Goal: Transaction & Acquisition: Purchase product/service

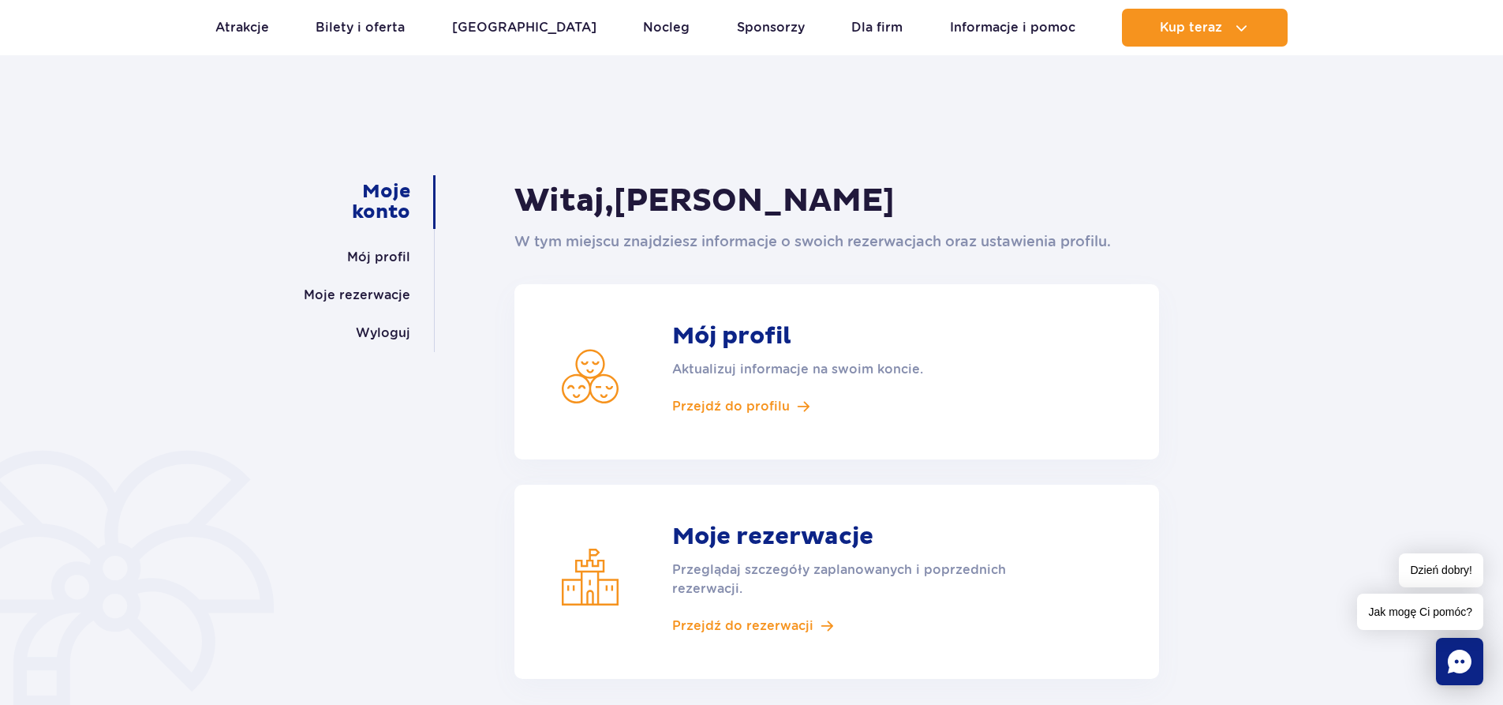
scroll to position [79, 0]
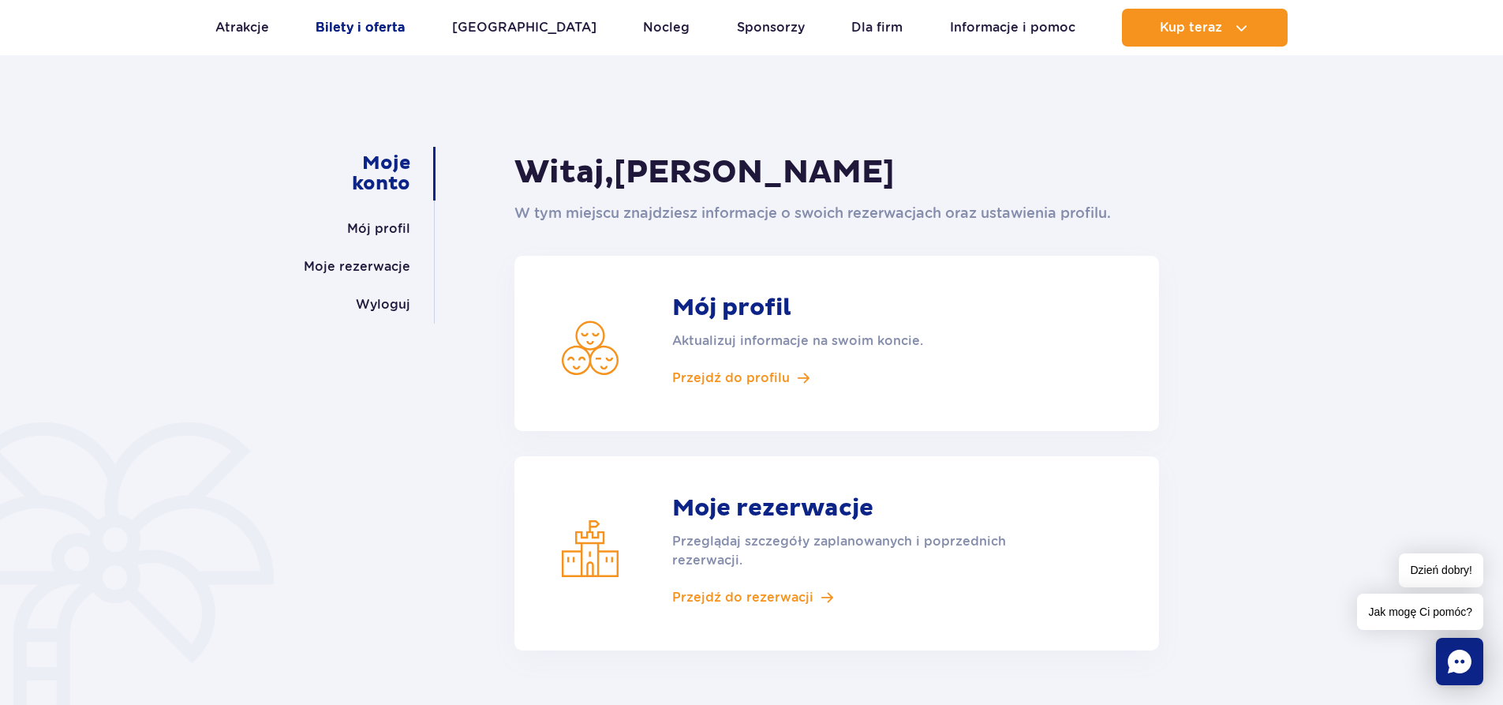
click at [375, 24] on link "Bilety i oferta" at bounding box center [360, 28] width 89 height 38
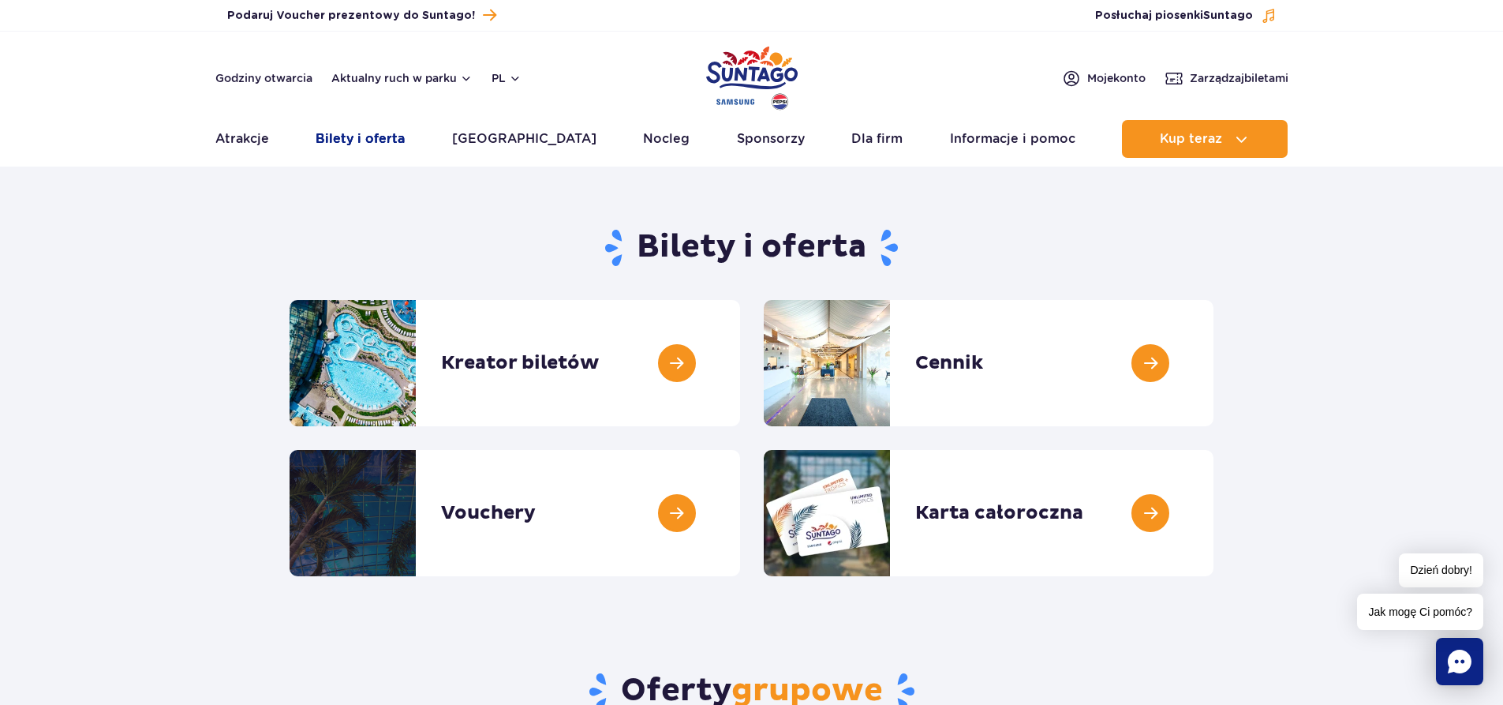
click at [385, 138] on link "Bilety i oferta" at bounding box center [360, 139] width 89 height 38
click at [1205, 77] on span "Zarządzaj biletami" at bounding box center [1239, 78] width 99 height 16
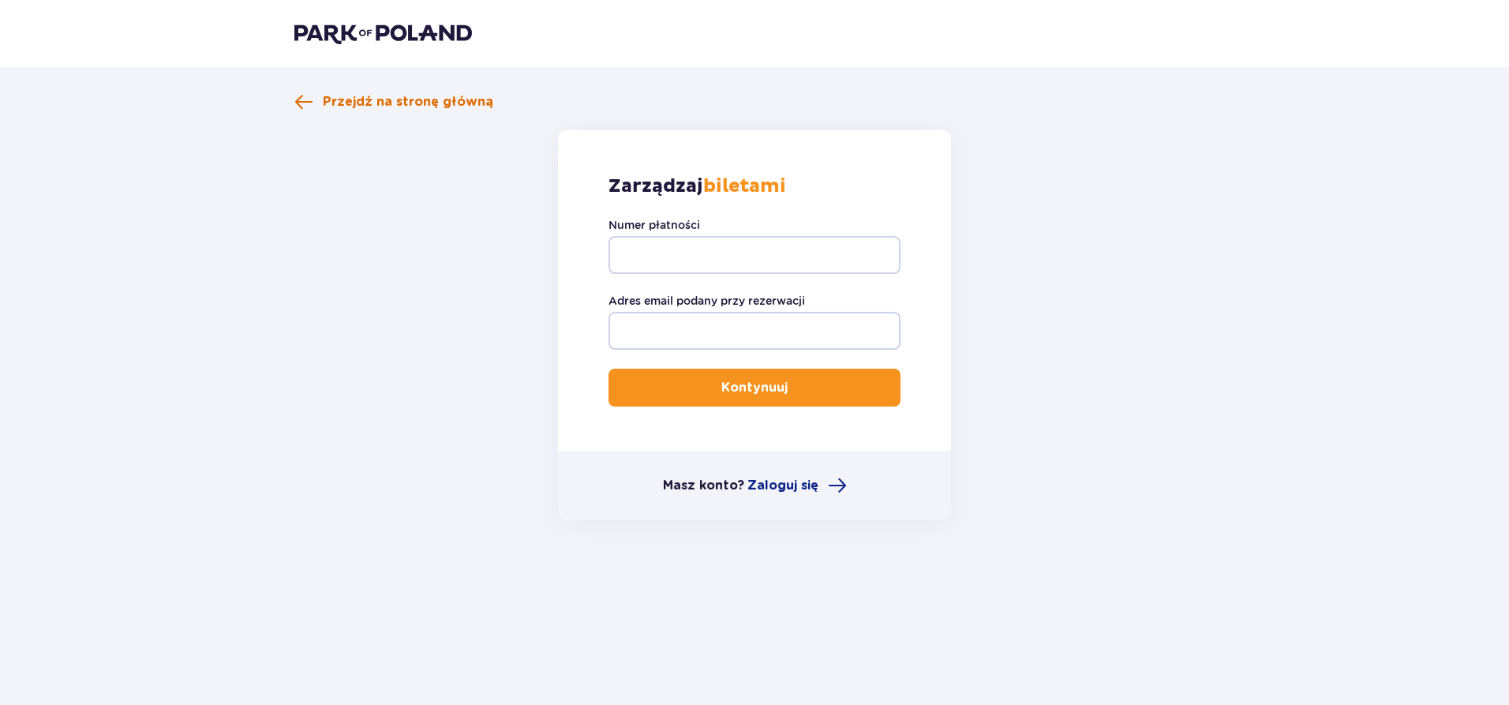
click at [445, 95] on span "Przejdź na stronę główną" at bounding box center [408, 101] width 170 height 17
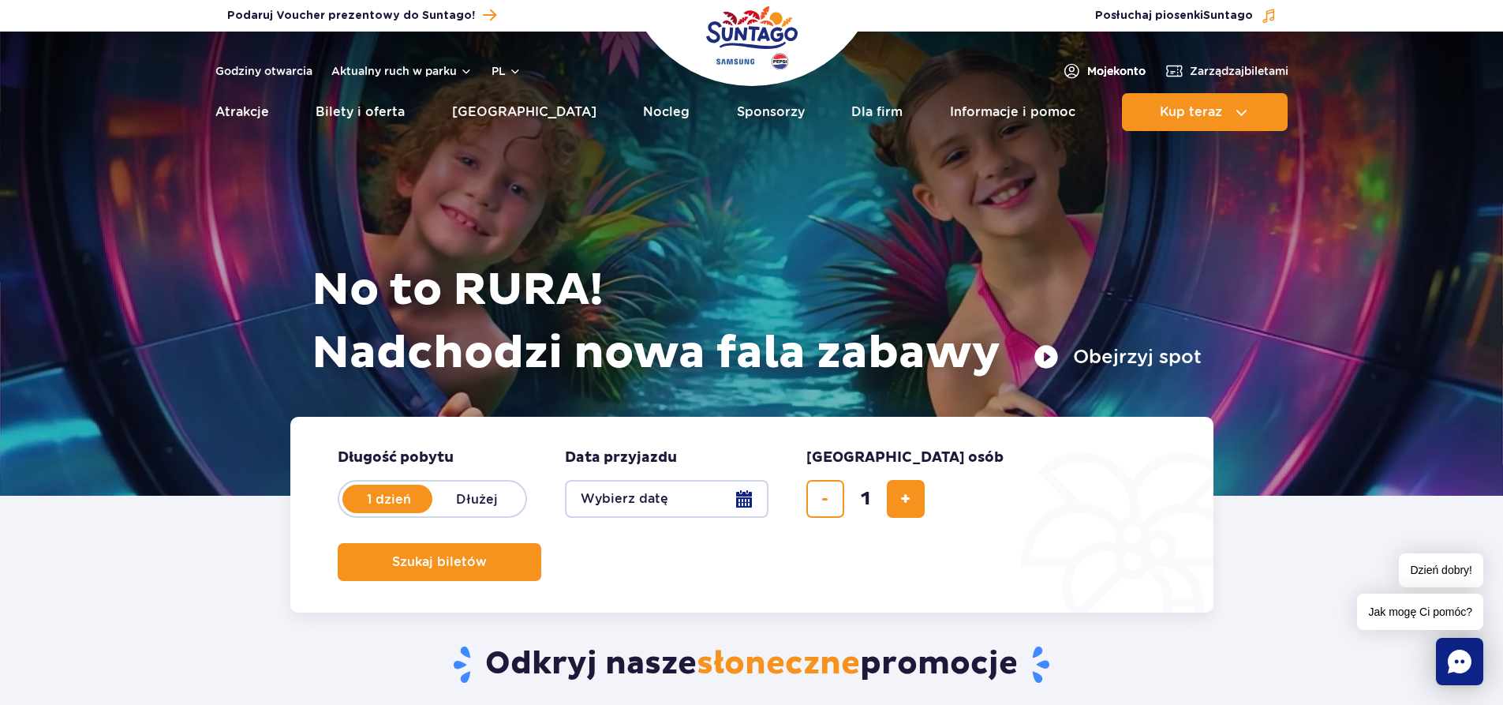
click at [1122, 68] on span "Moje konto" at bounding box center [1116, 71] width 58 height 16
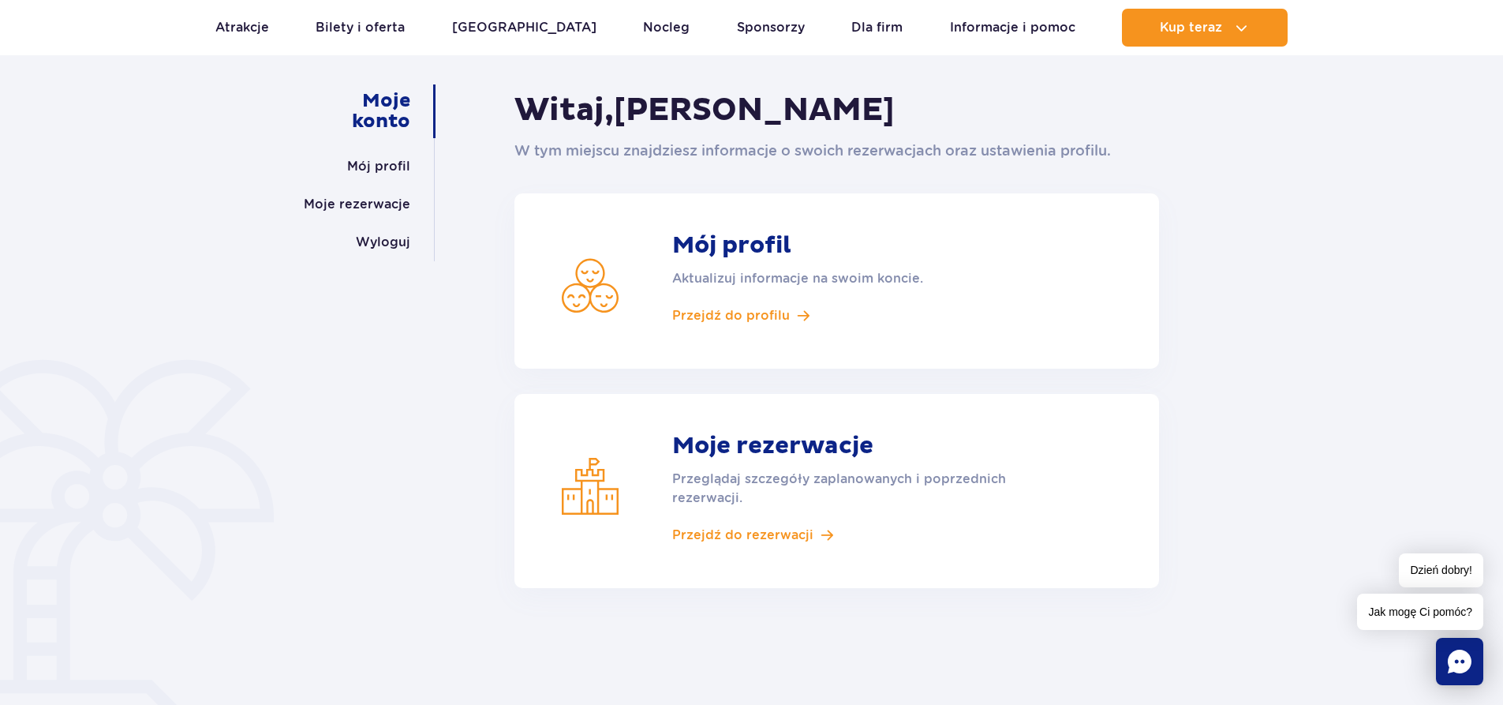
scroll to position [158, 0]
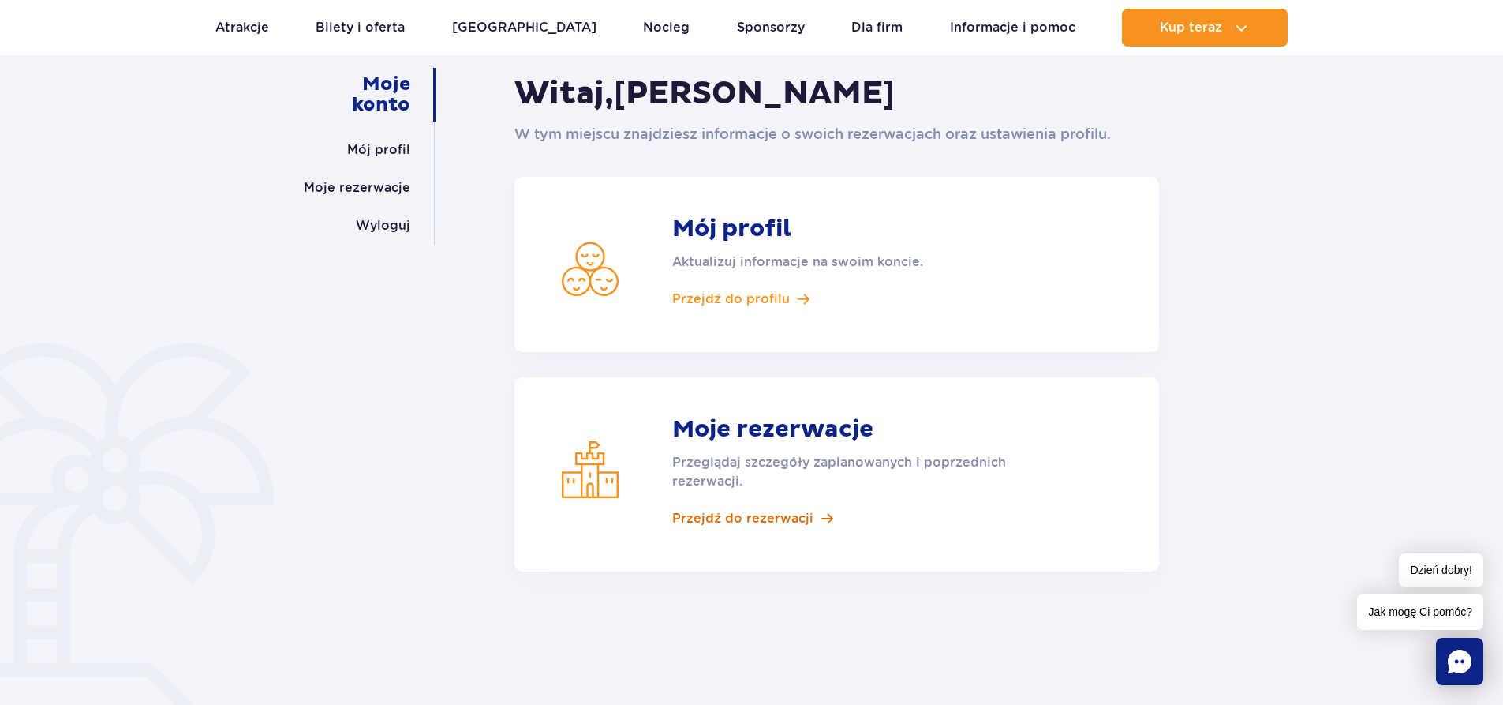
click at [740, 518] on span "Przejdź do rezerwacji" at bounding box center [742, 518] width 141 height 17
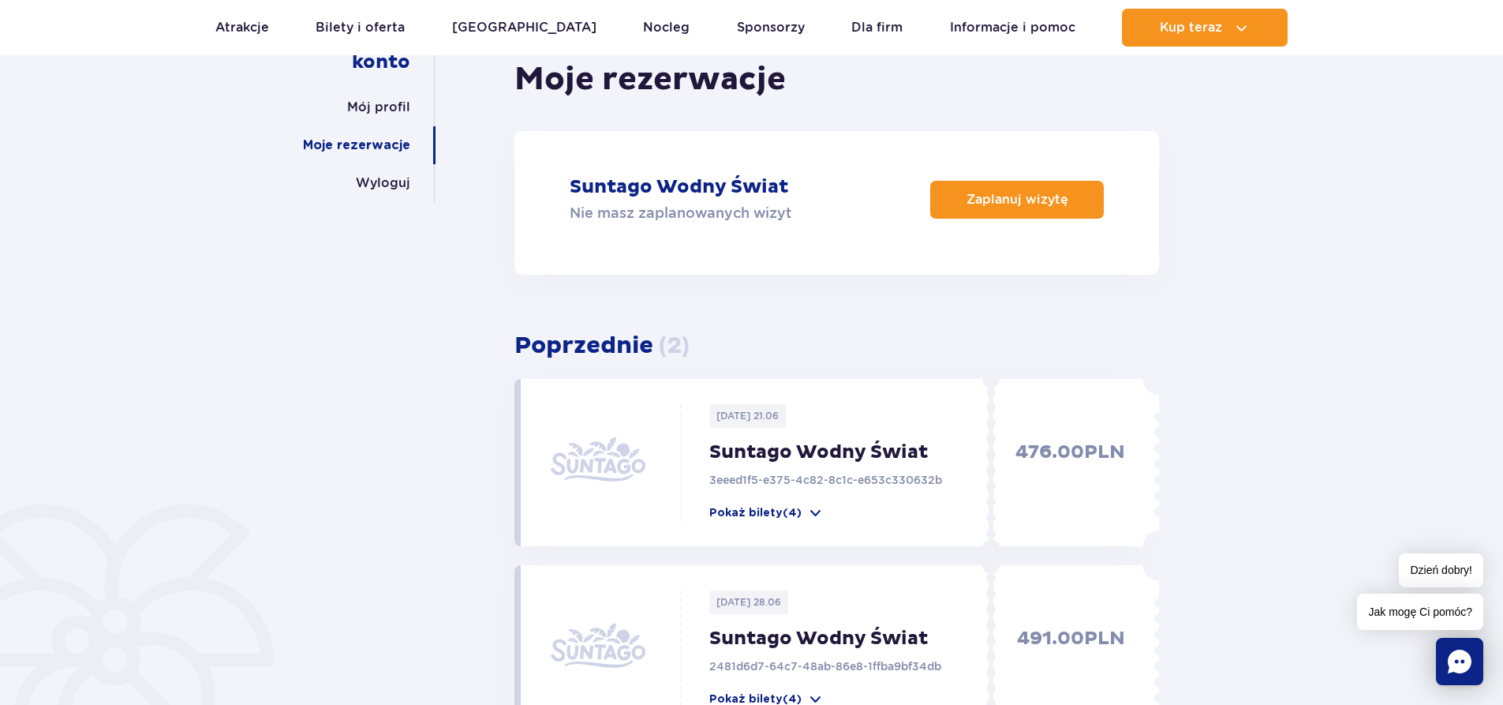
scroll to position [237, 0]
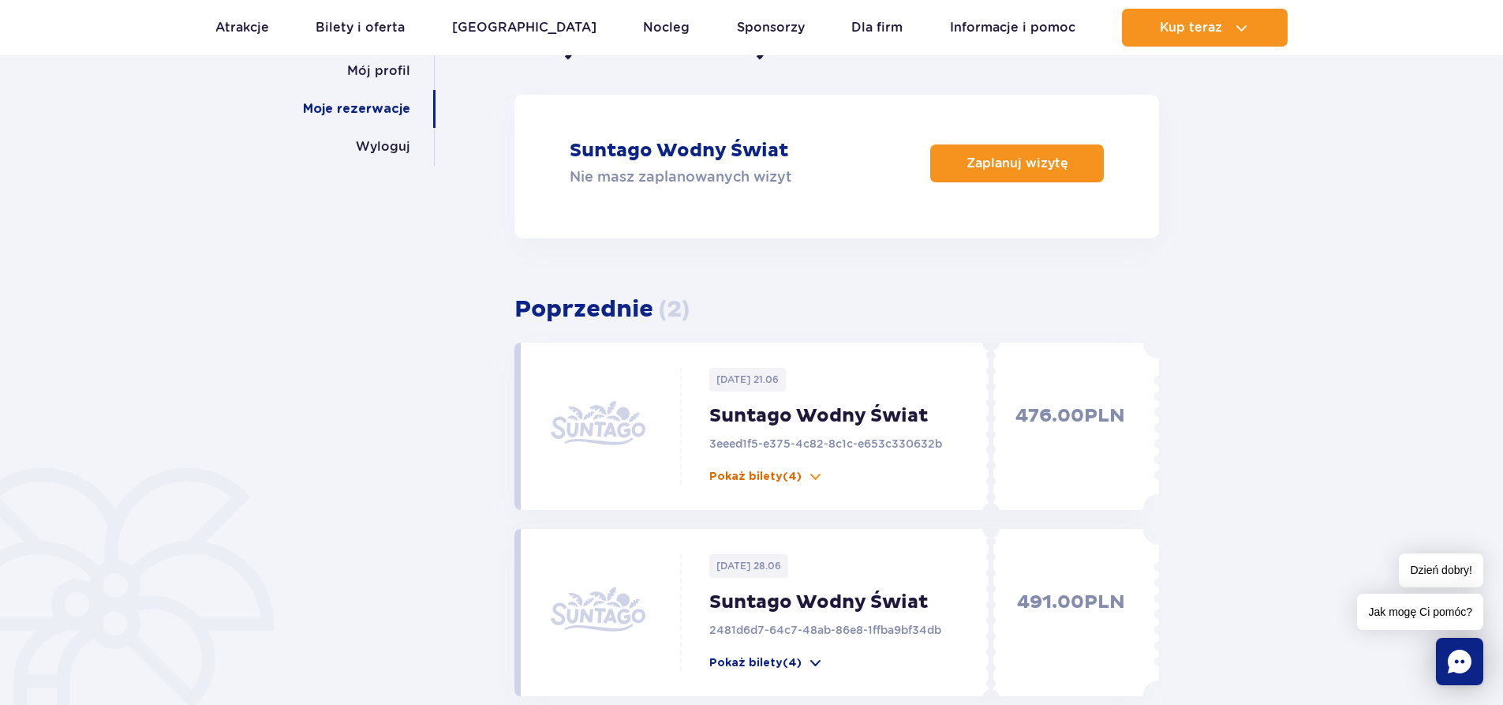
click at [775, 480] on p "Pokaż bilety (4)" at bounding box center [755, 477] width 92 height 16
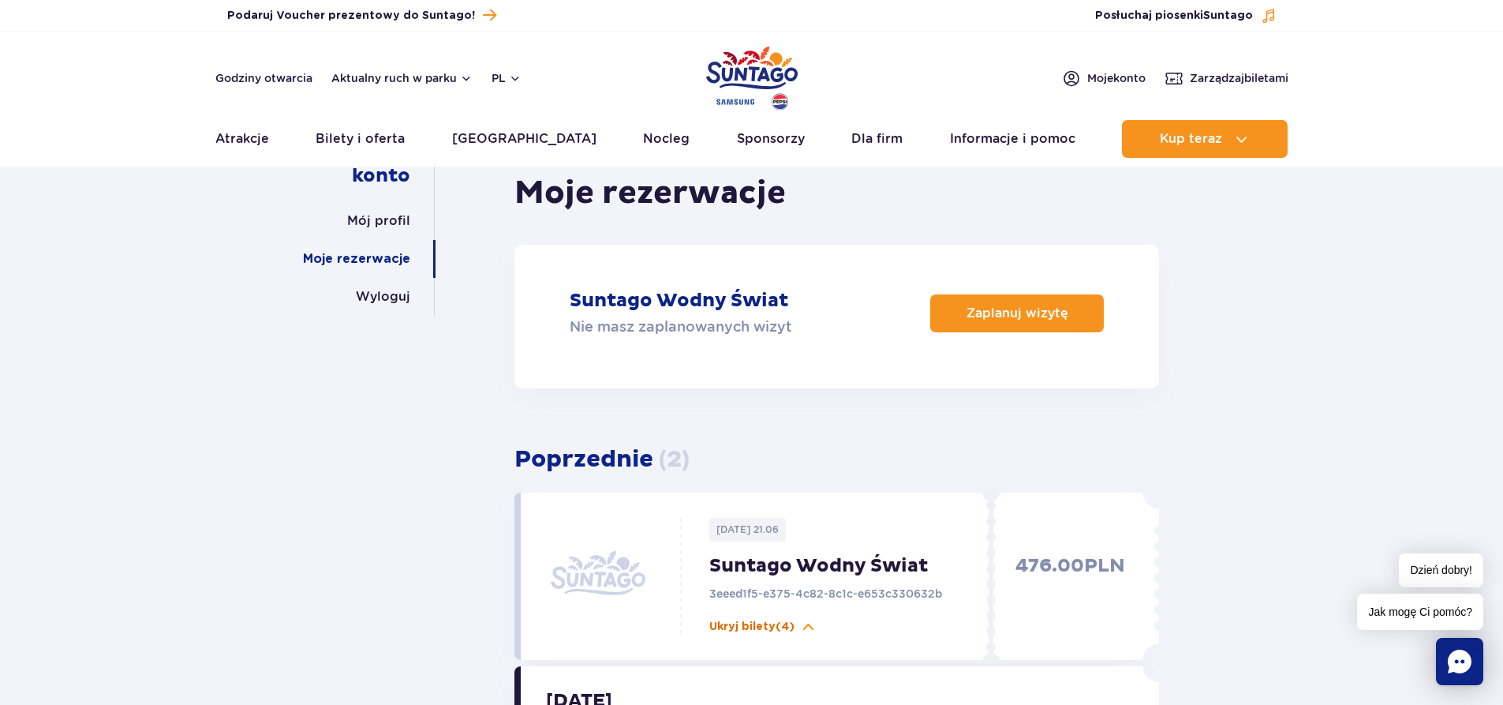
scroll to position [0, 0]
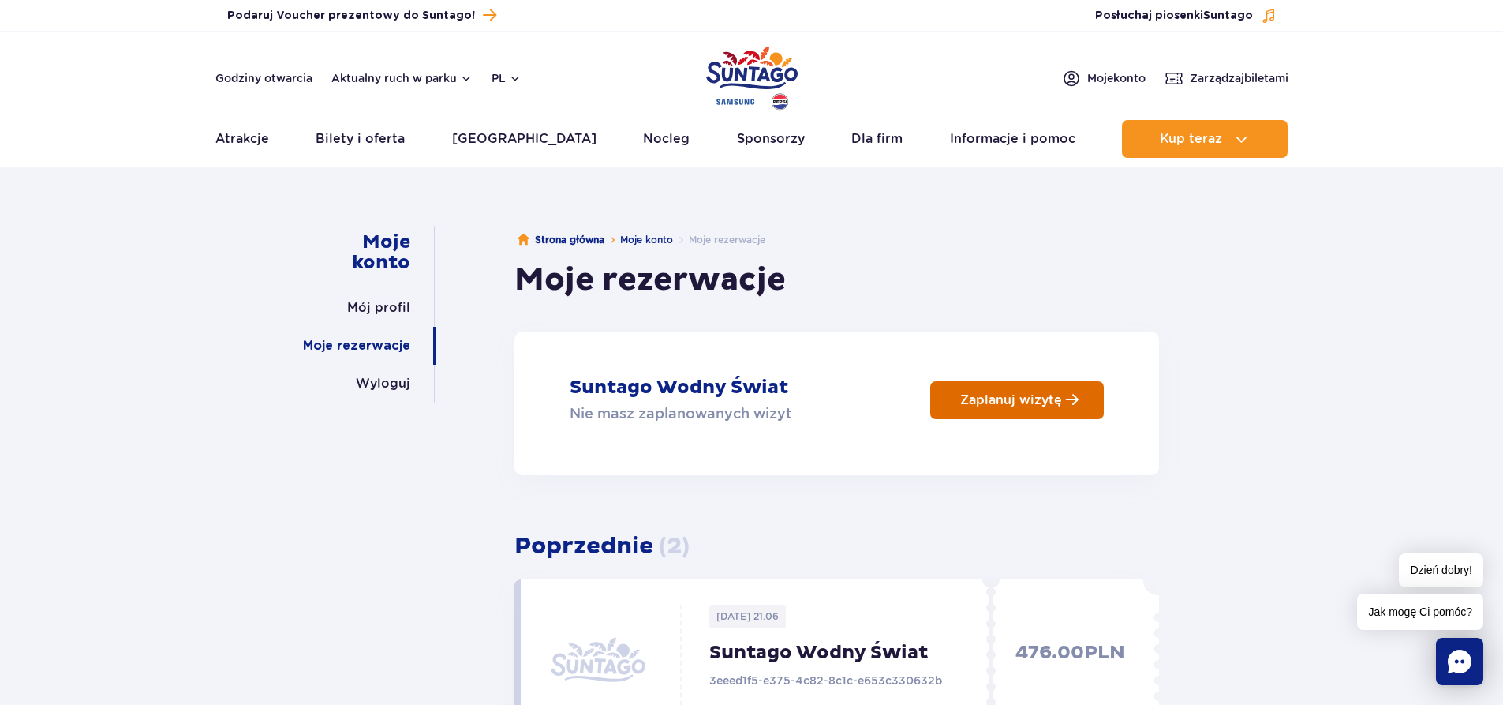
click at [1005, 408] on link "Zaplanuj wizytę" at bounding box center [1017, 400] width 174 height 38
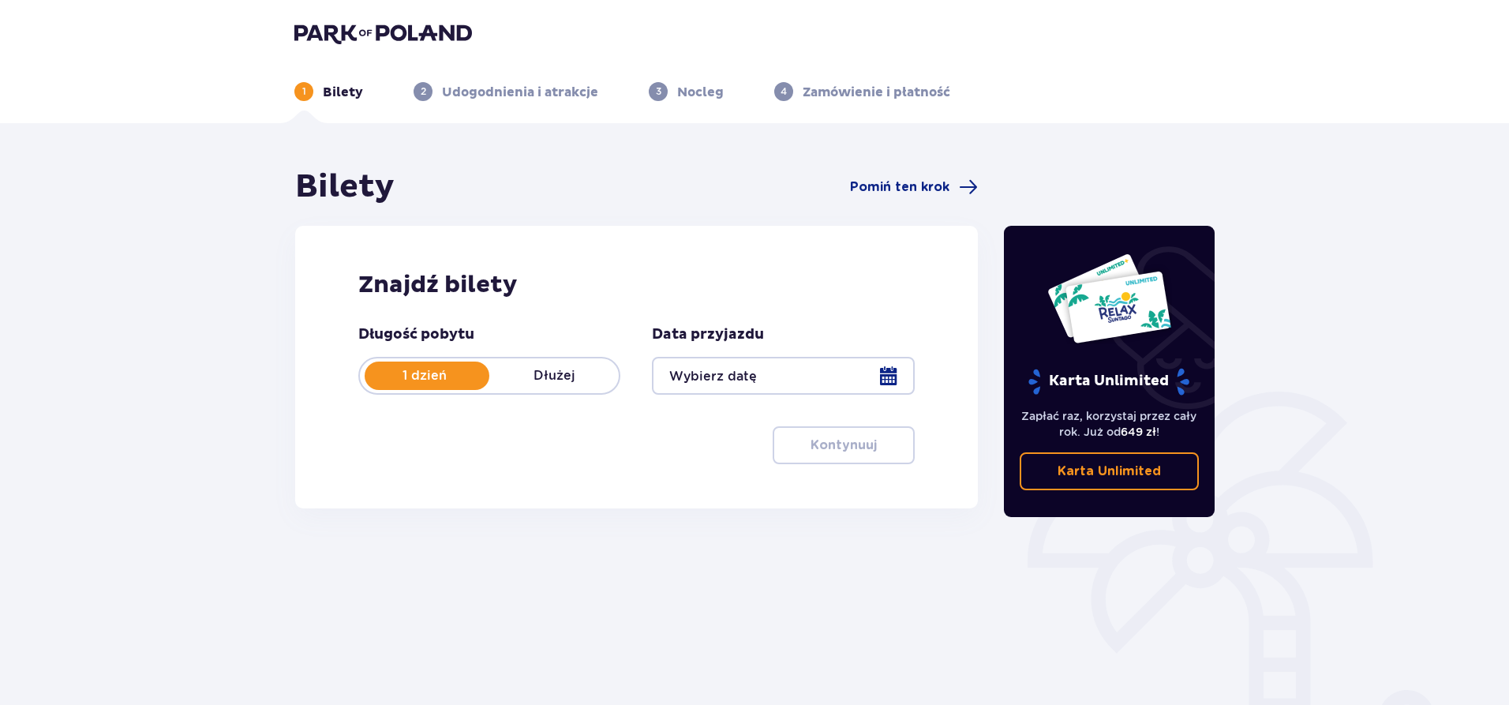
click at [756, 376] on div at bounding box center [783, 376] width 262 height 38
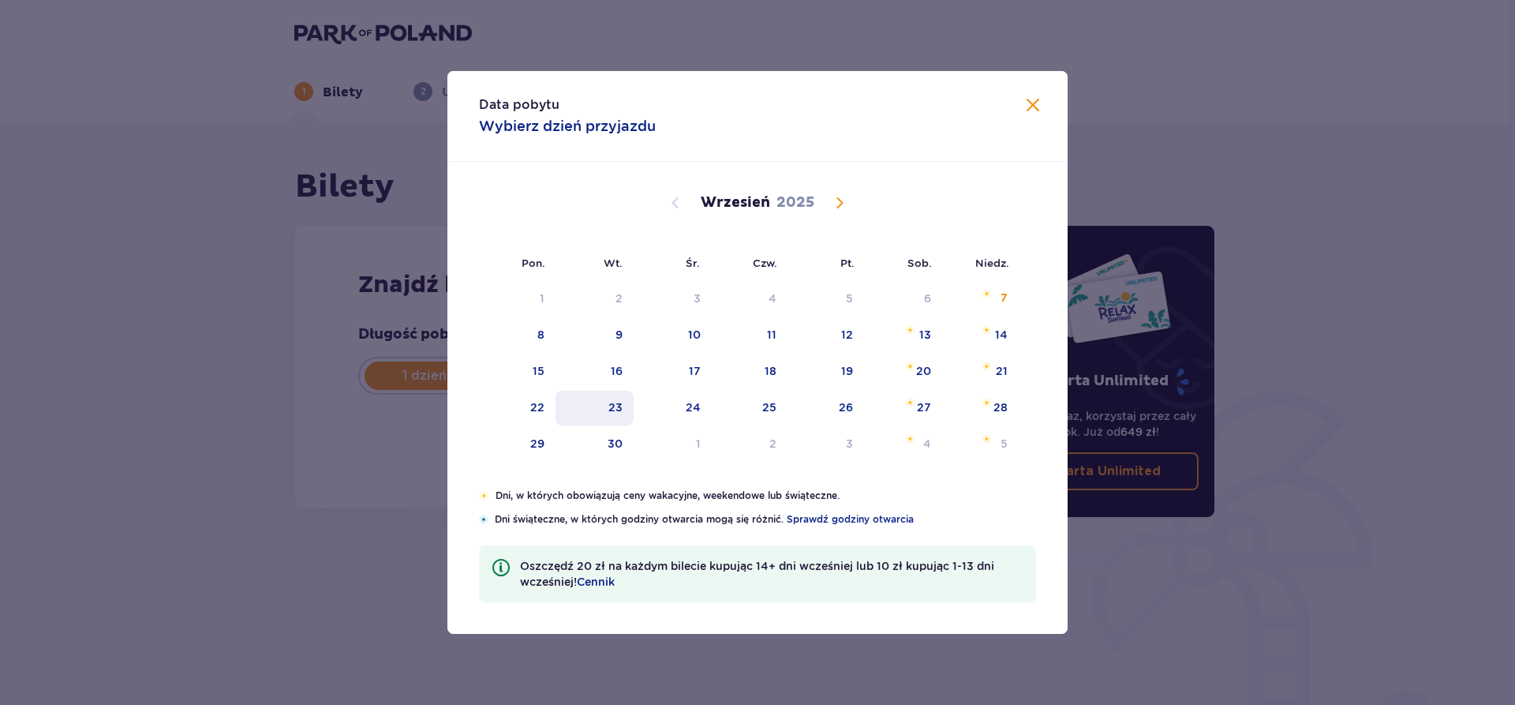
click at [624, 406] on div "23" at bounding box center [595, 408] width 78 height 35
type input "23.09.25"
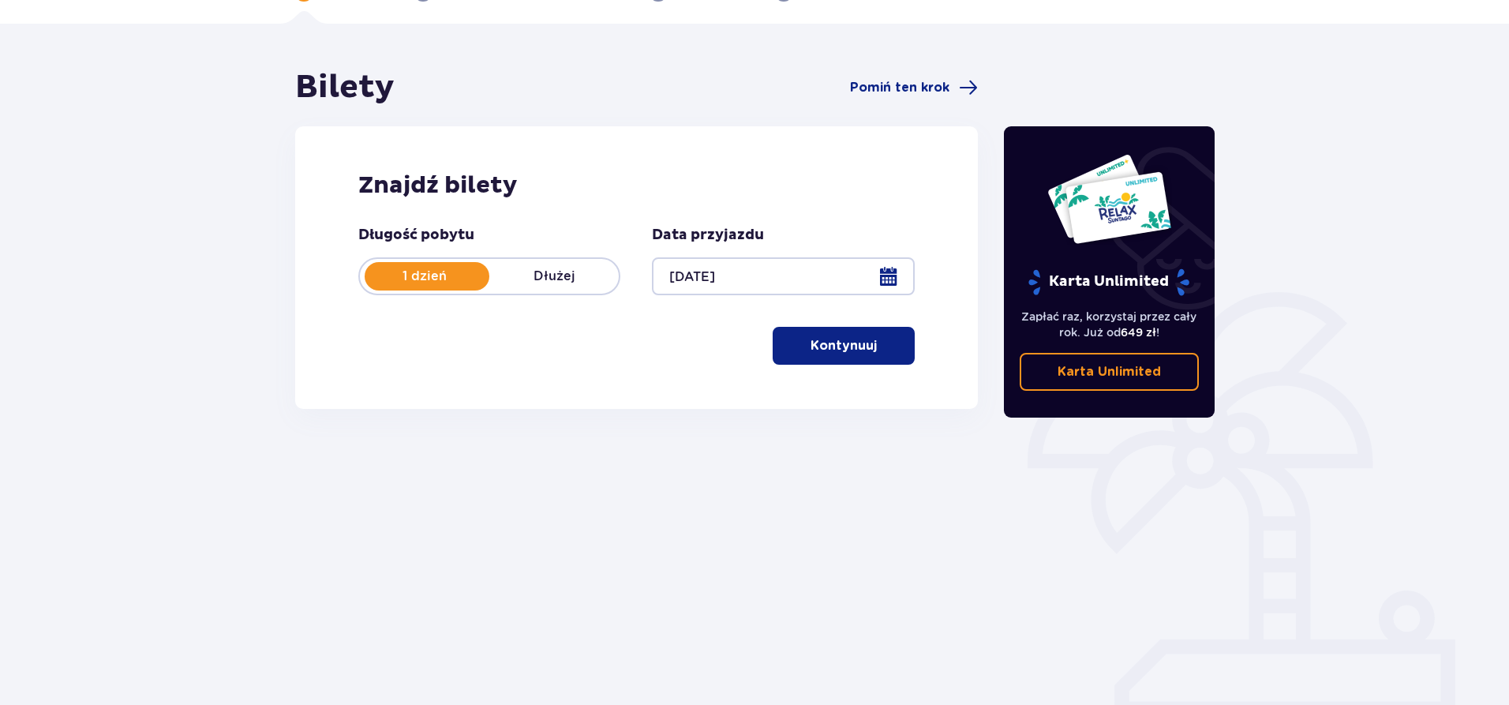
click at [836, 346] on p "Kontynuuj" at bounding box center [843, 345] width 66 height 17
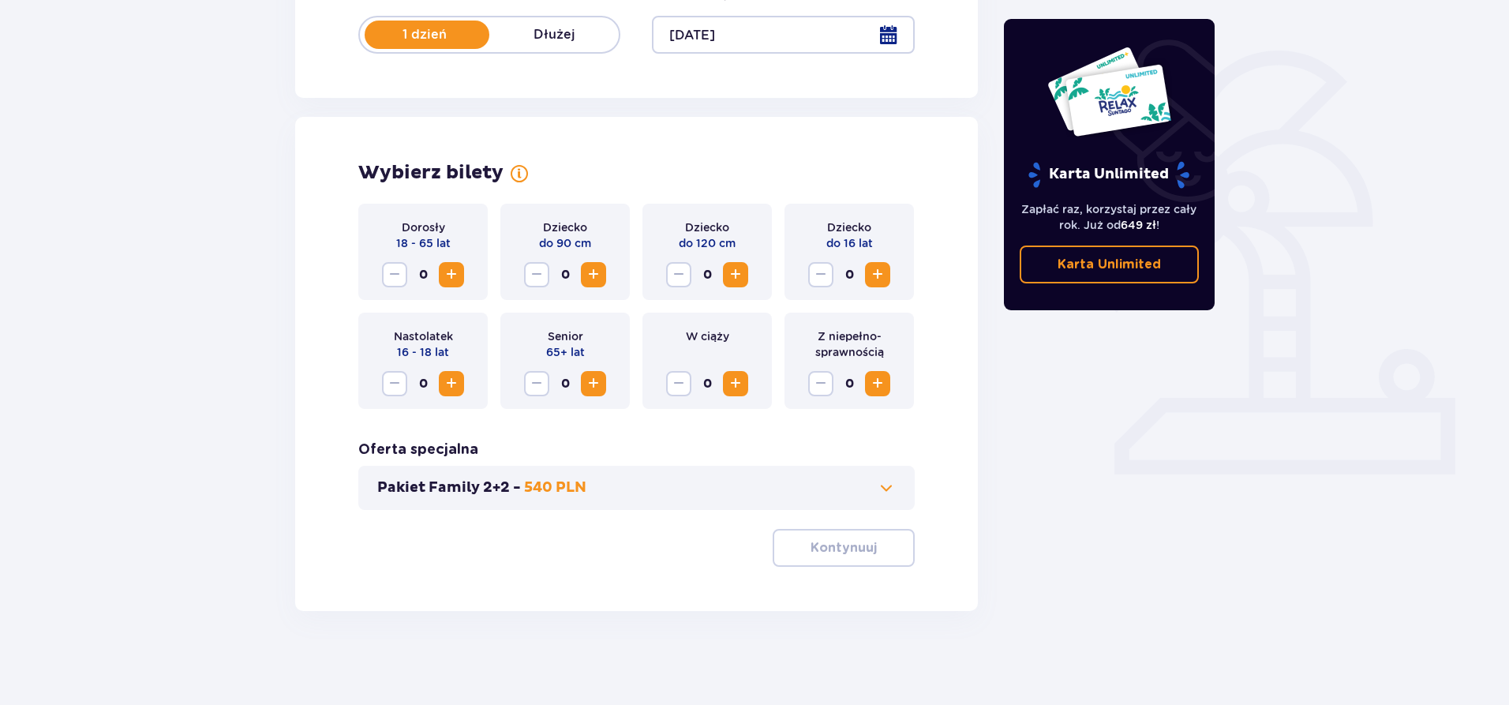
scroll to position [342, 0]
click at [444, 275] on span "Increase" at bounding box center [451, 273] width 19 height 19
click at [446, 275] on span "Increase" at bounding box center [451, 273] width 19 height 19
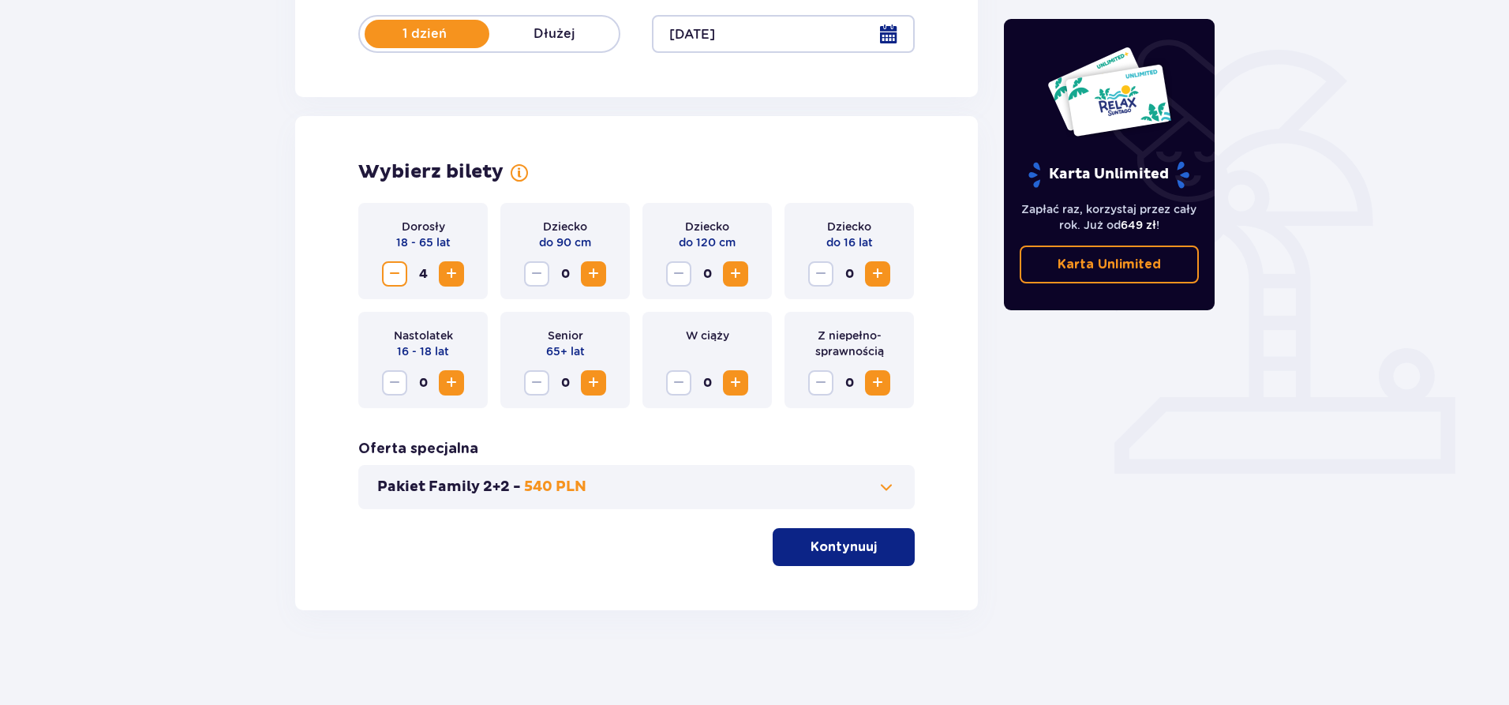
click at [446, 275] on span "Increase" at bounding box center [451, 273] width 19 height 19
click at [848, 546] on p "Kontynuuj" at bounding box center [843, 546] width 66 height 17
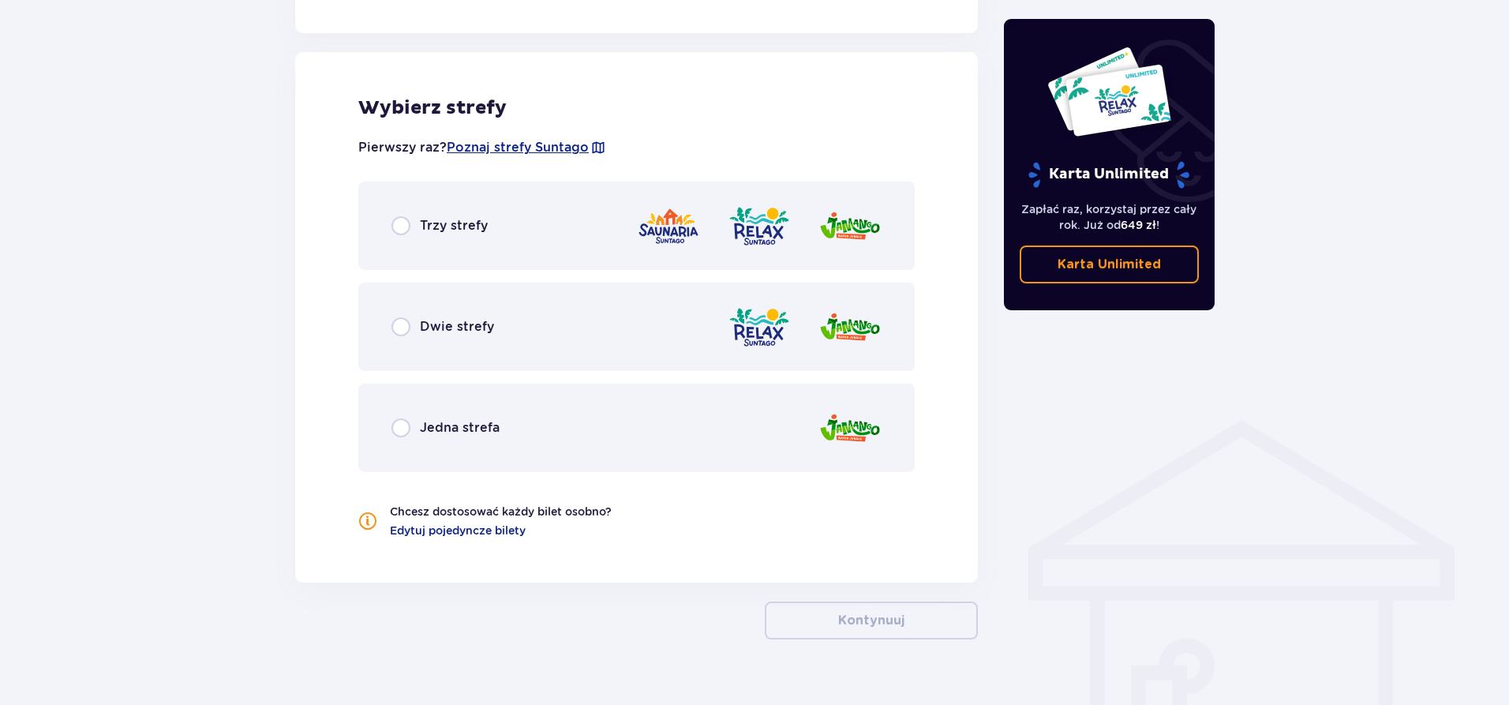
scroll to position [876, 0]
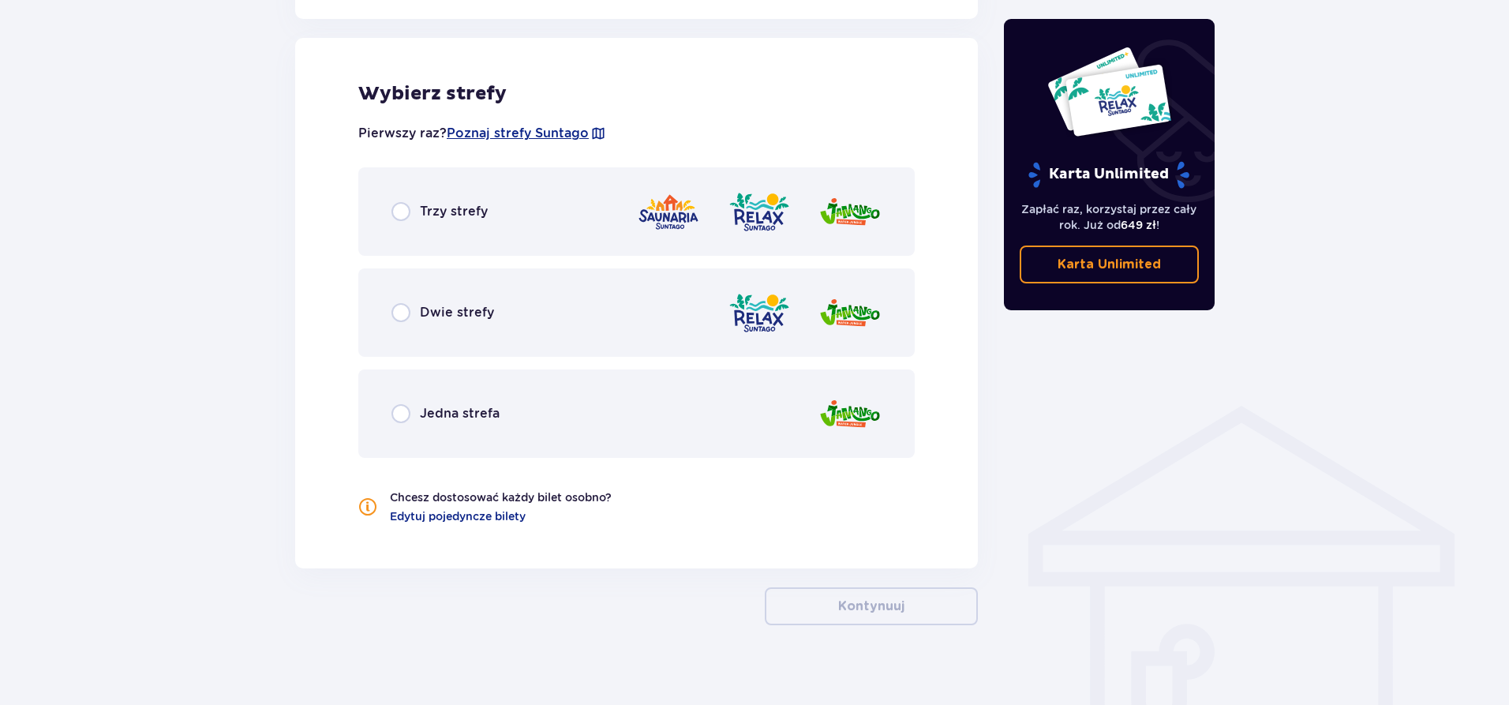
click at [431, 315] on p "Dwie strefy" at bounding box center [457, 312] width 74 height 17
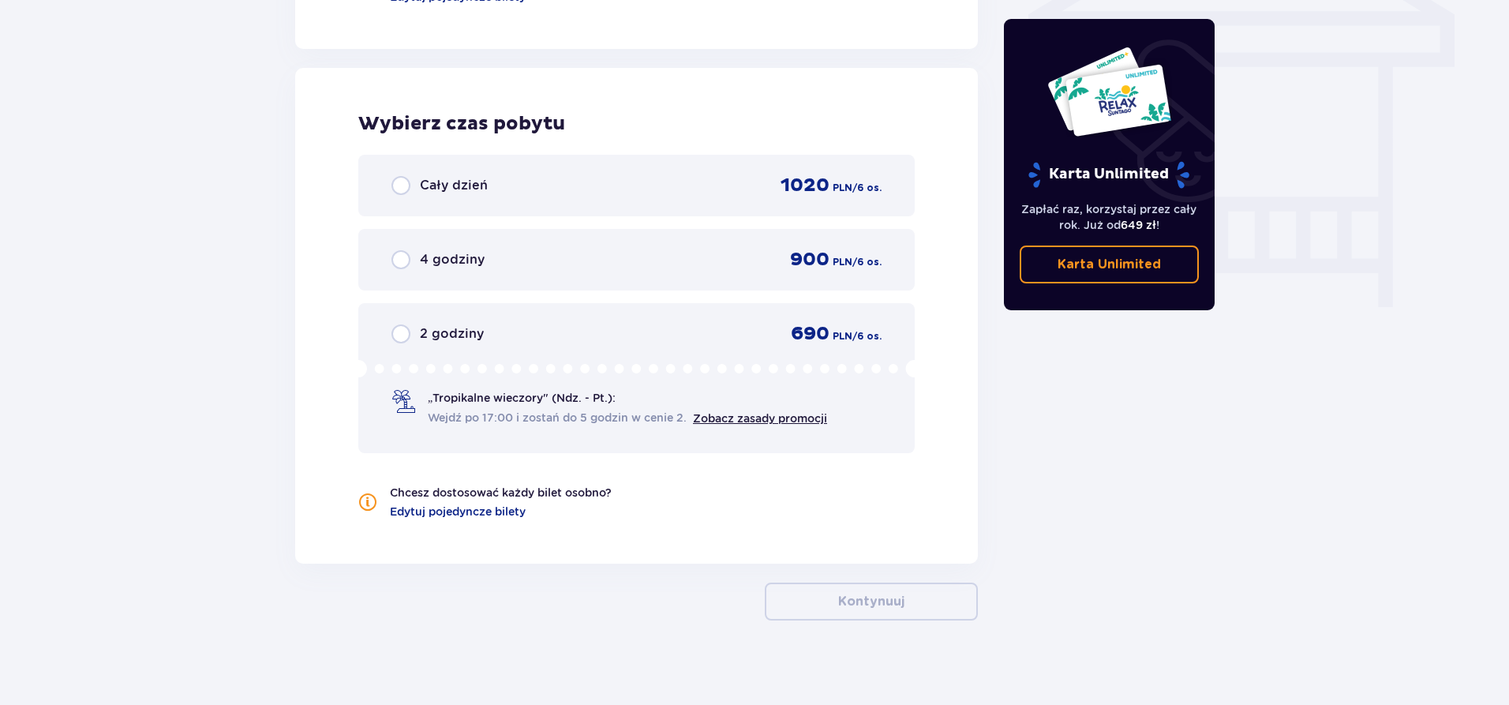
scroll to position [1405, 0]
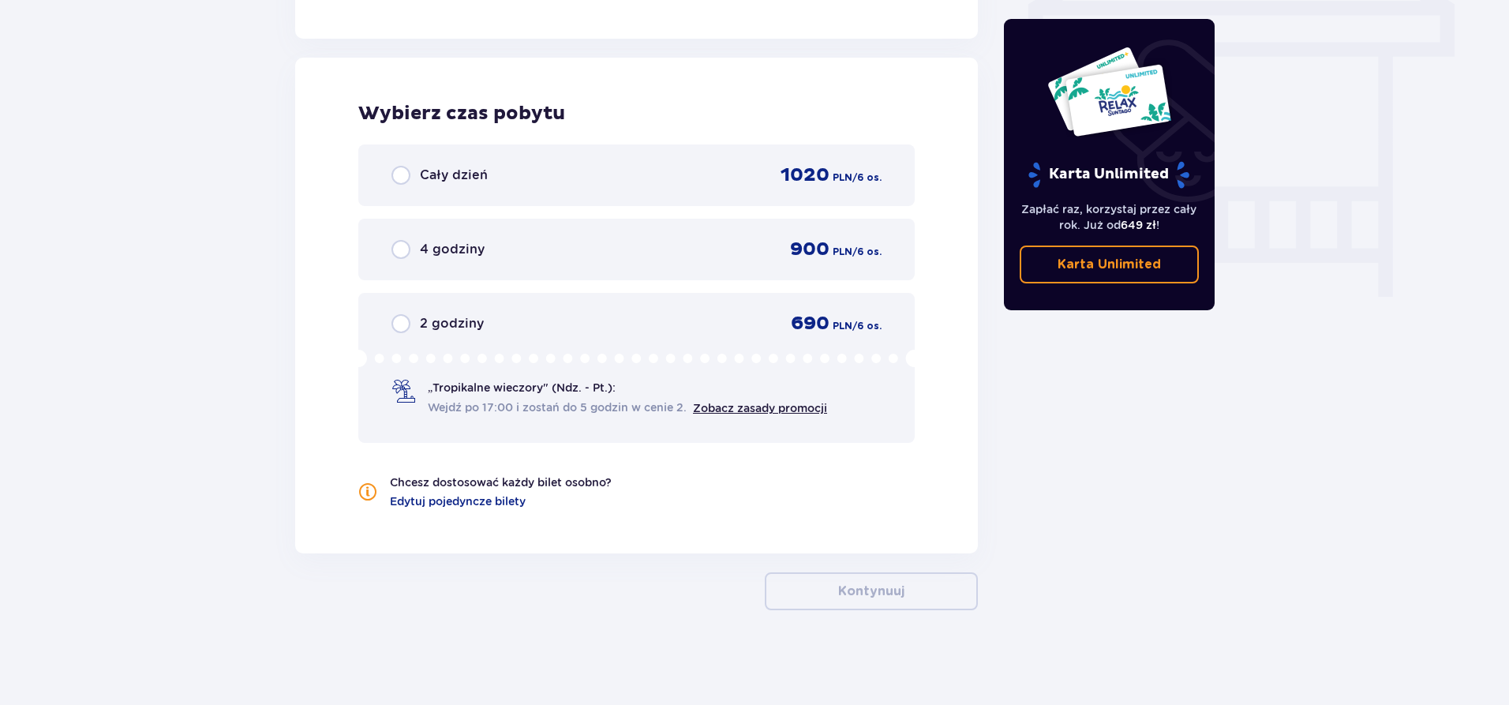
click at [461, 164] on div "Cały dzień 1020 PLN / 6 os." at bounding box center [636, 175] width 490 height 24
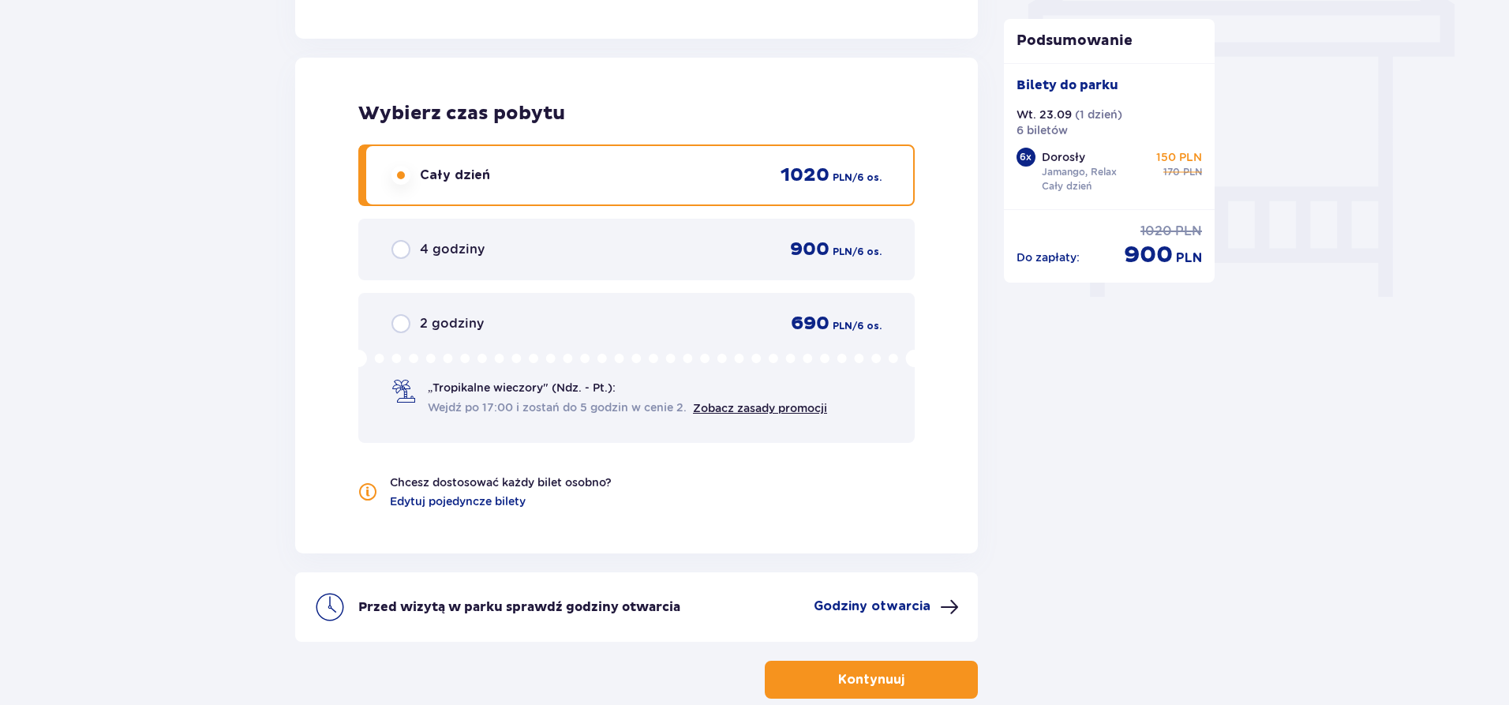
scroll to position [1494, 0]
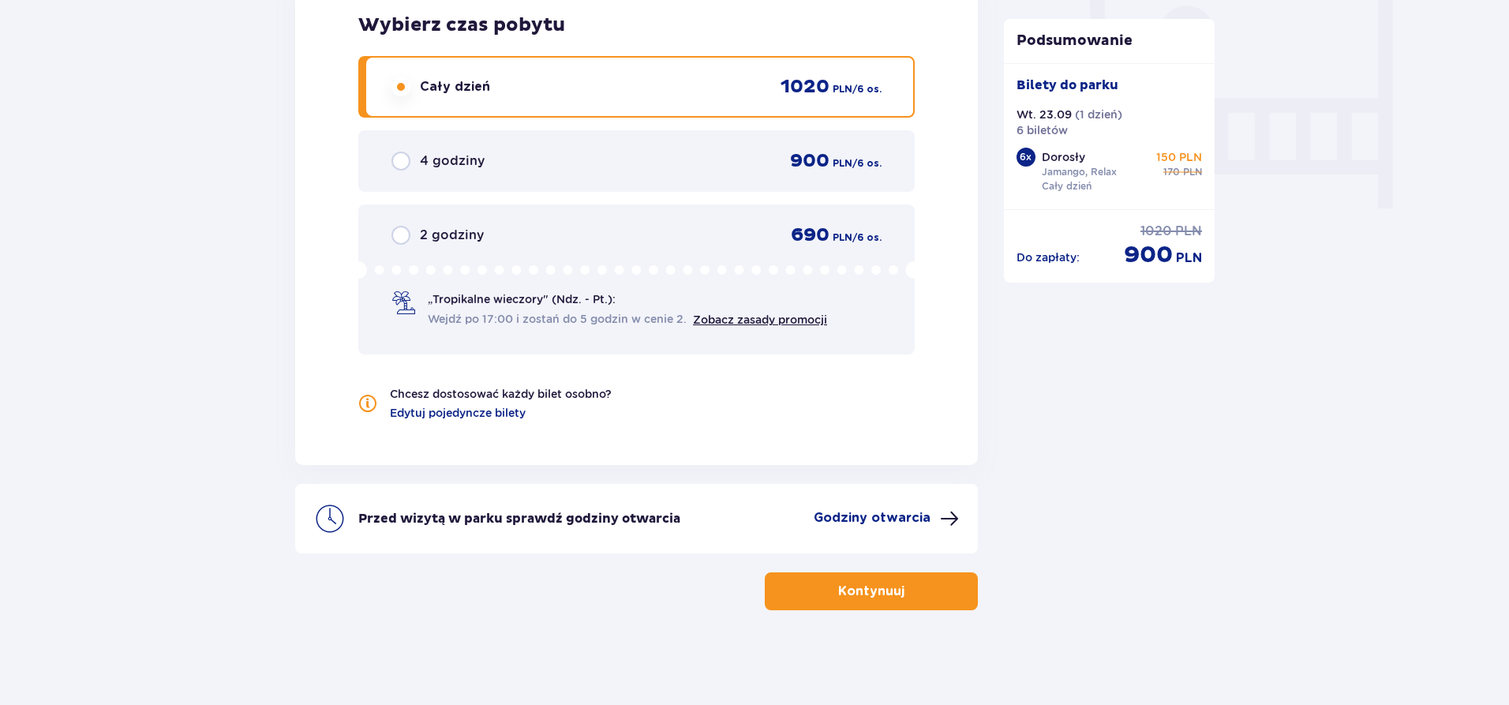
click at [881, 597] on p "Kontynuuj" at bounding box center [871, 590] width 66 height 17
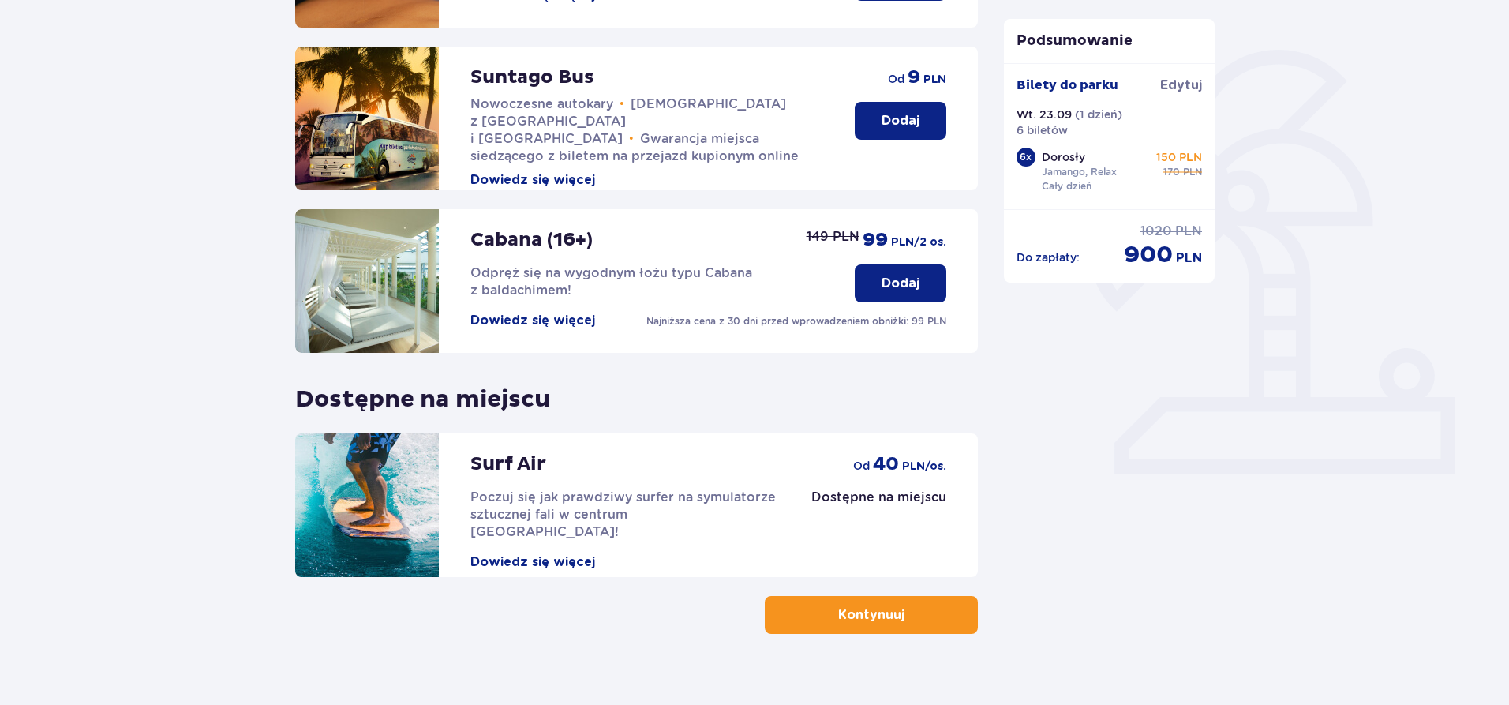
scroll to position [365, 0]
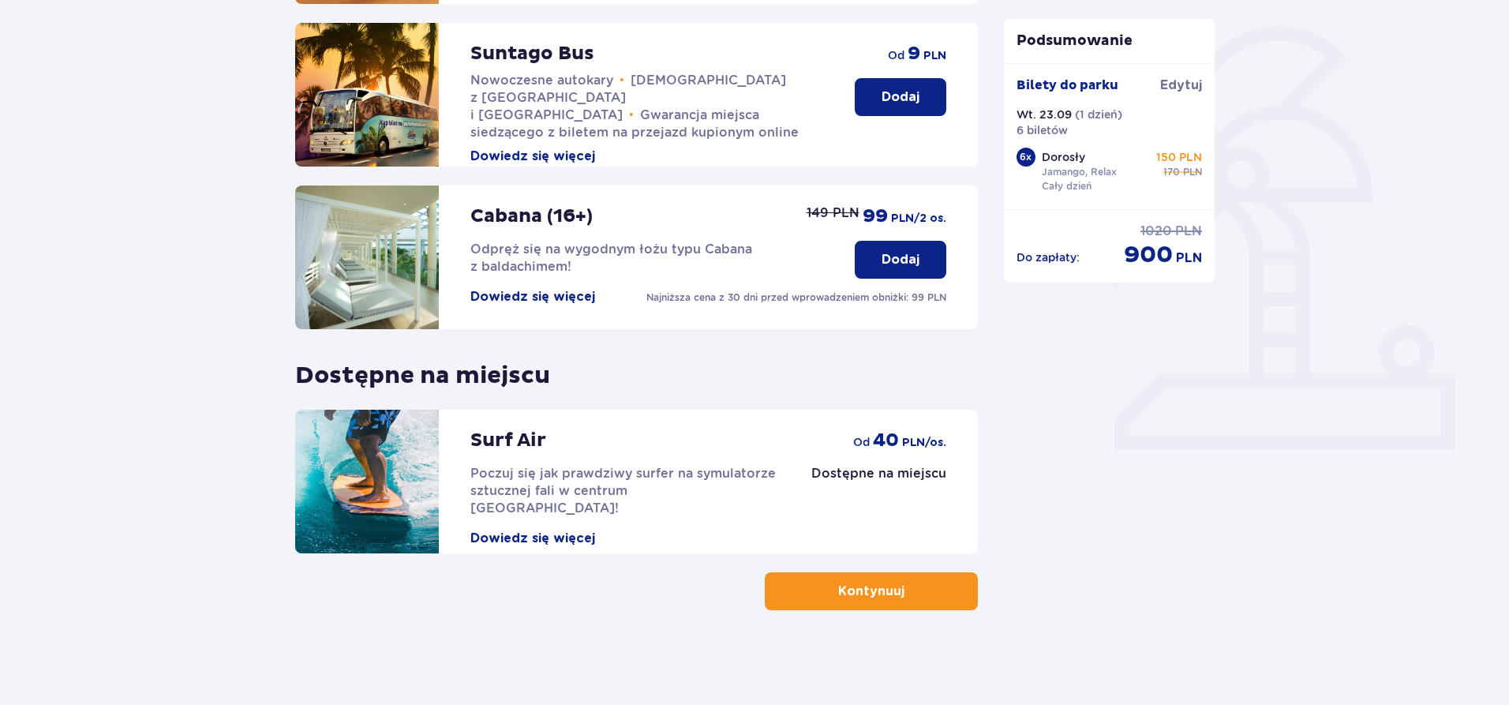
click at [857, 580] on button "Kontynuuj" at bounding box center [871, 591] width 213 height 38
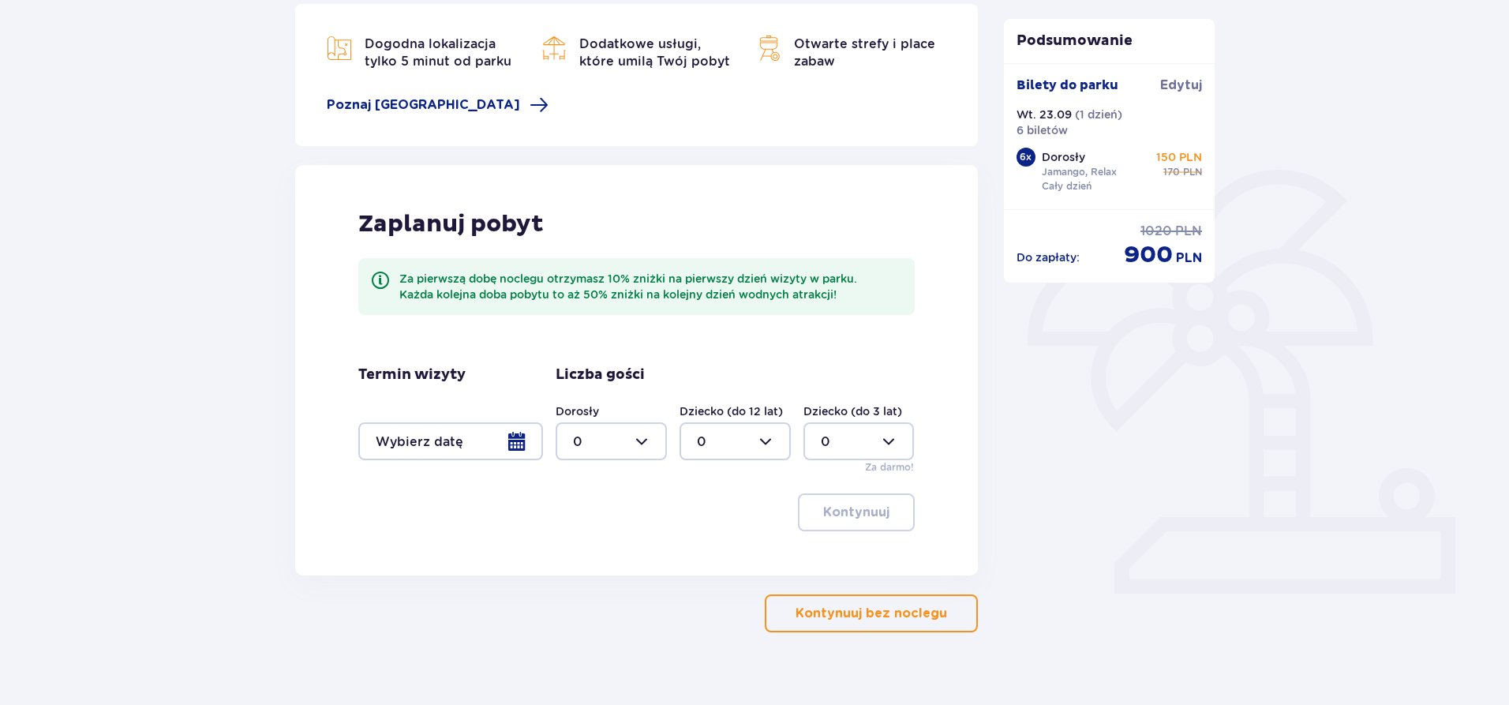
scroll to position [237, 0]
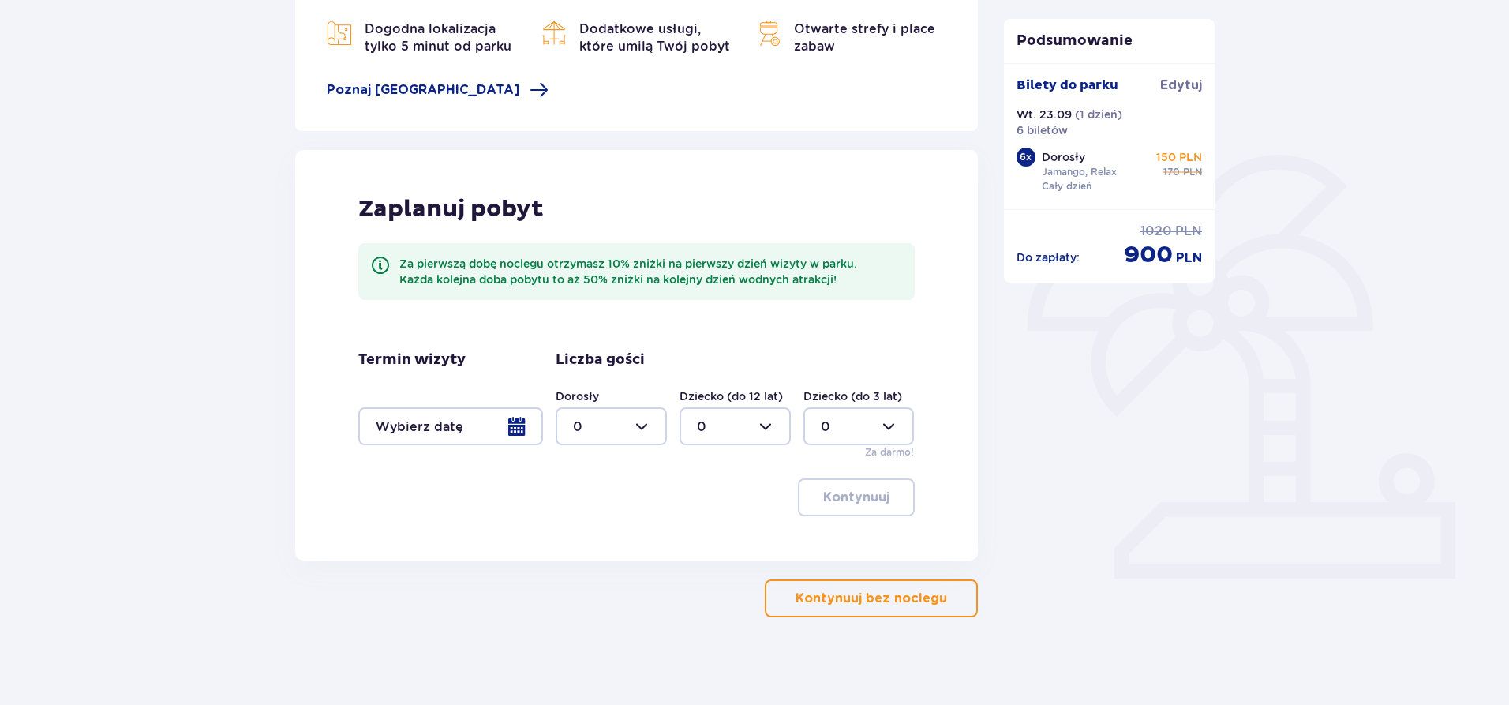
click at [818, 597] on p "Kontynuuj bez noclegu" at bounding box center [871, 597] width 152 height 17
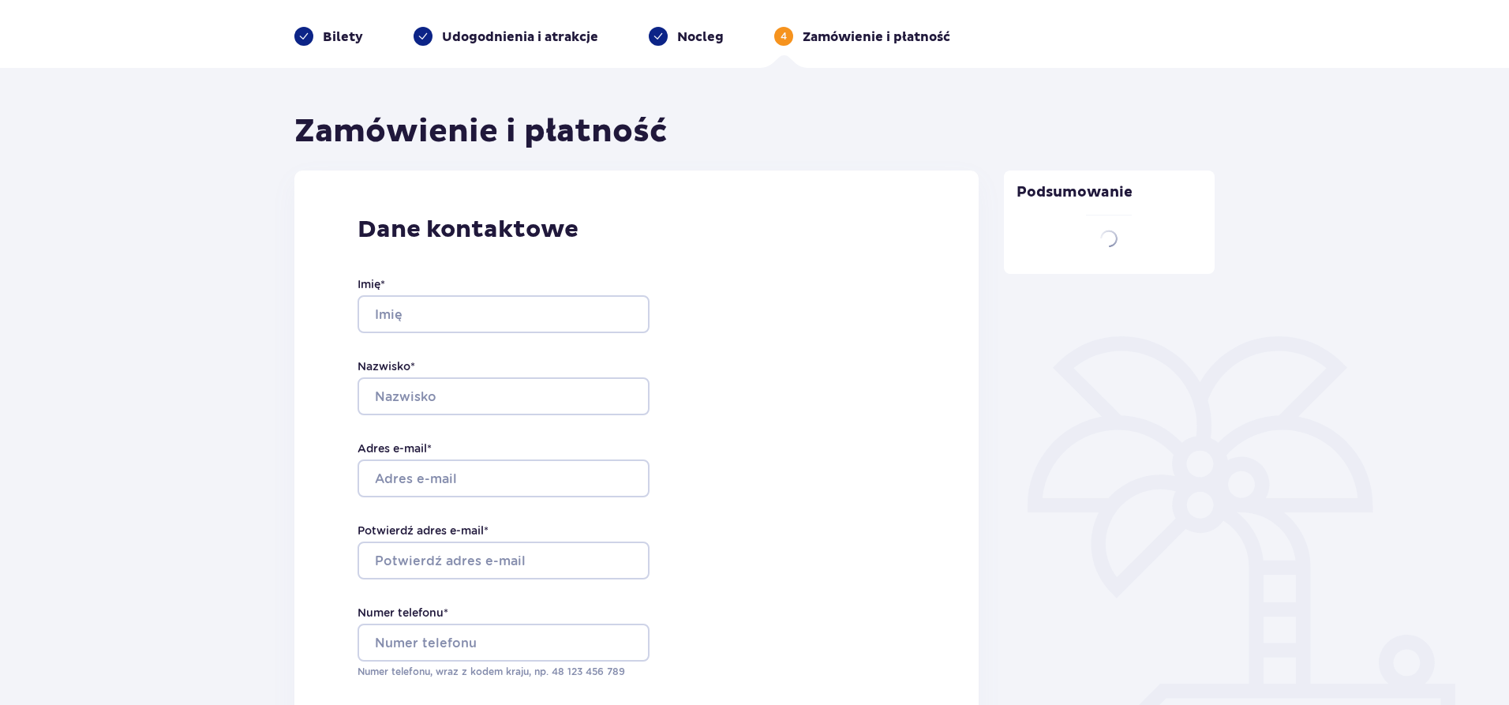
type input "Jakub"
type input "Makówka"
type input "kuba-makowka@wp.pl"
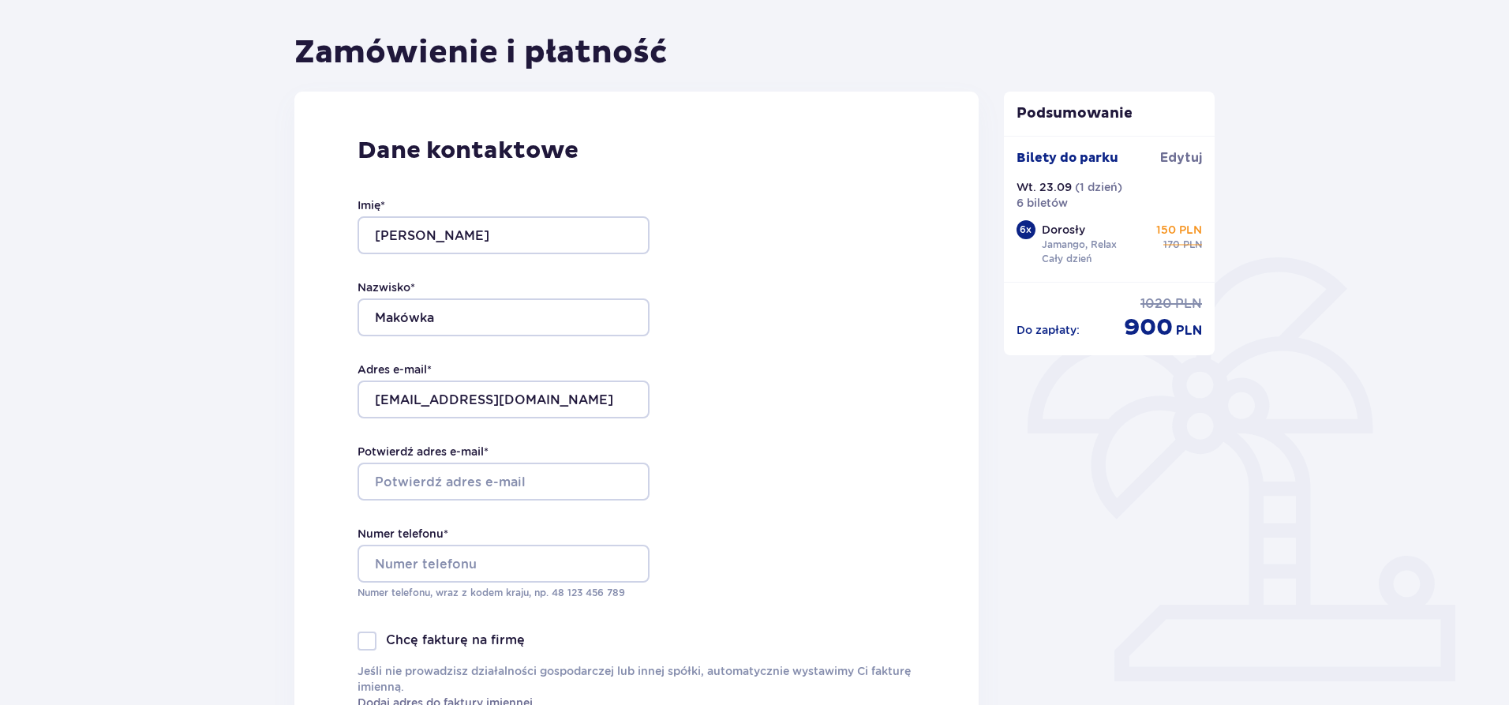
scroll to position [158, 0]
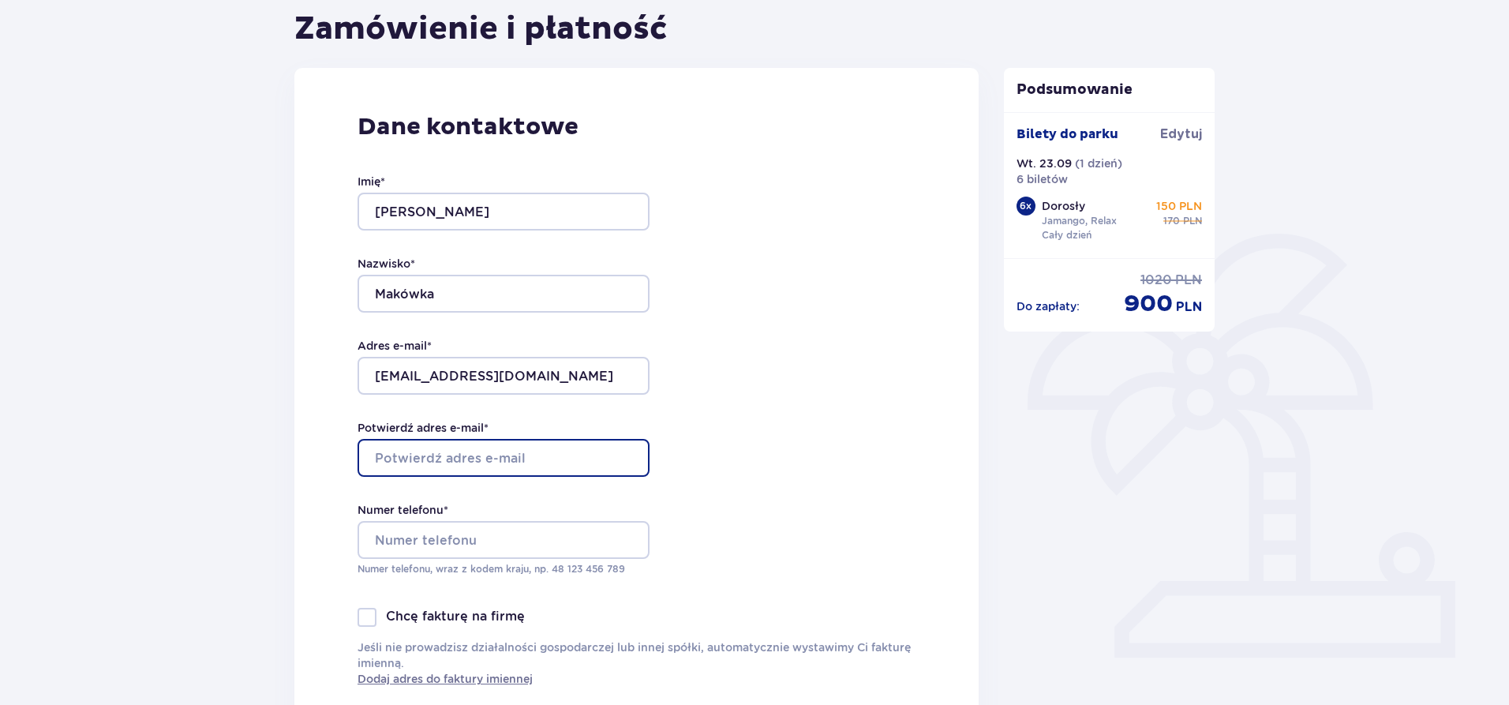
click at [532, 467] on input "Potwierdź adres e-mail *" at bounding box center [503, 458] width 292 height 38
type input "kuba-makowka@wp.pl"
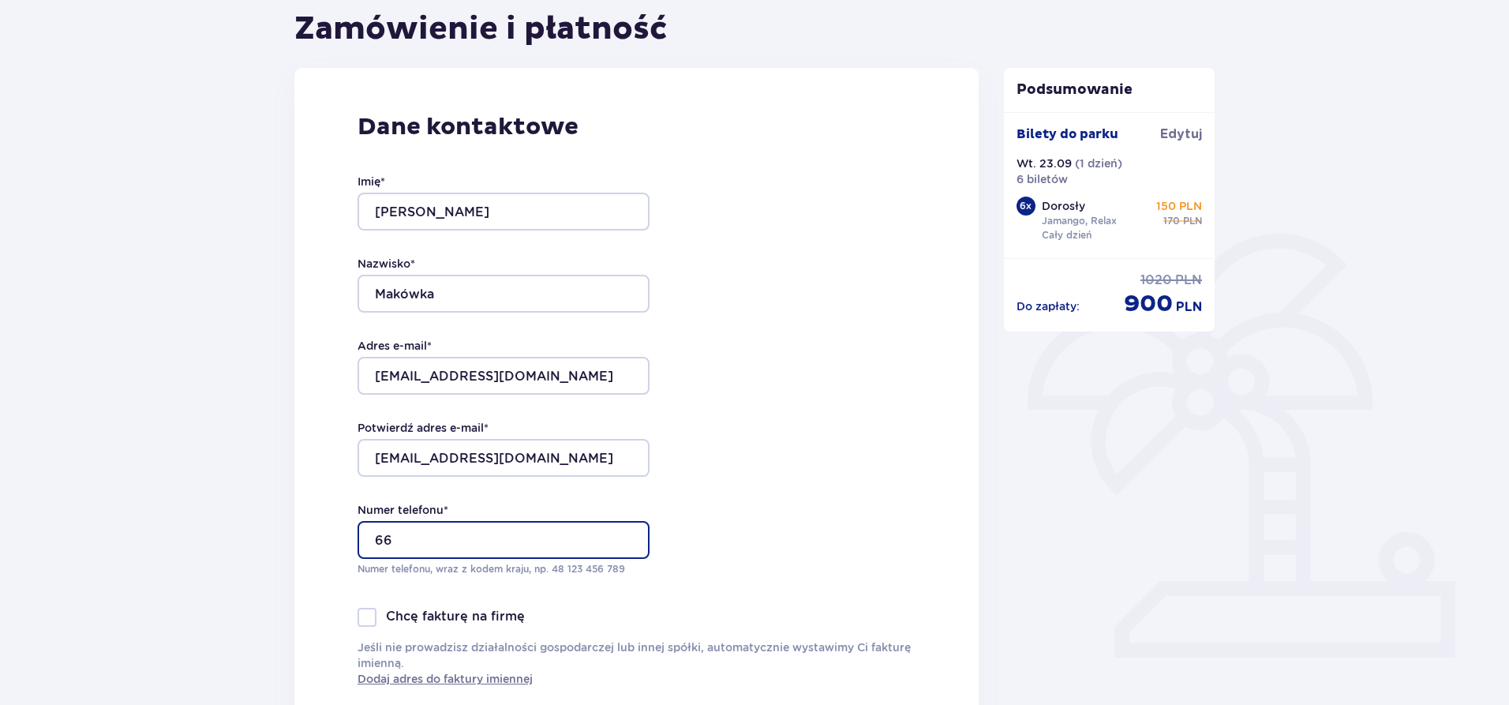
type input "6"
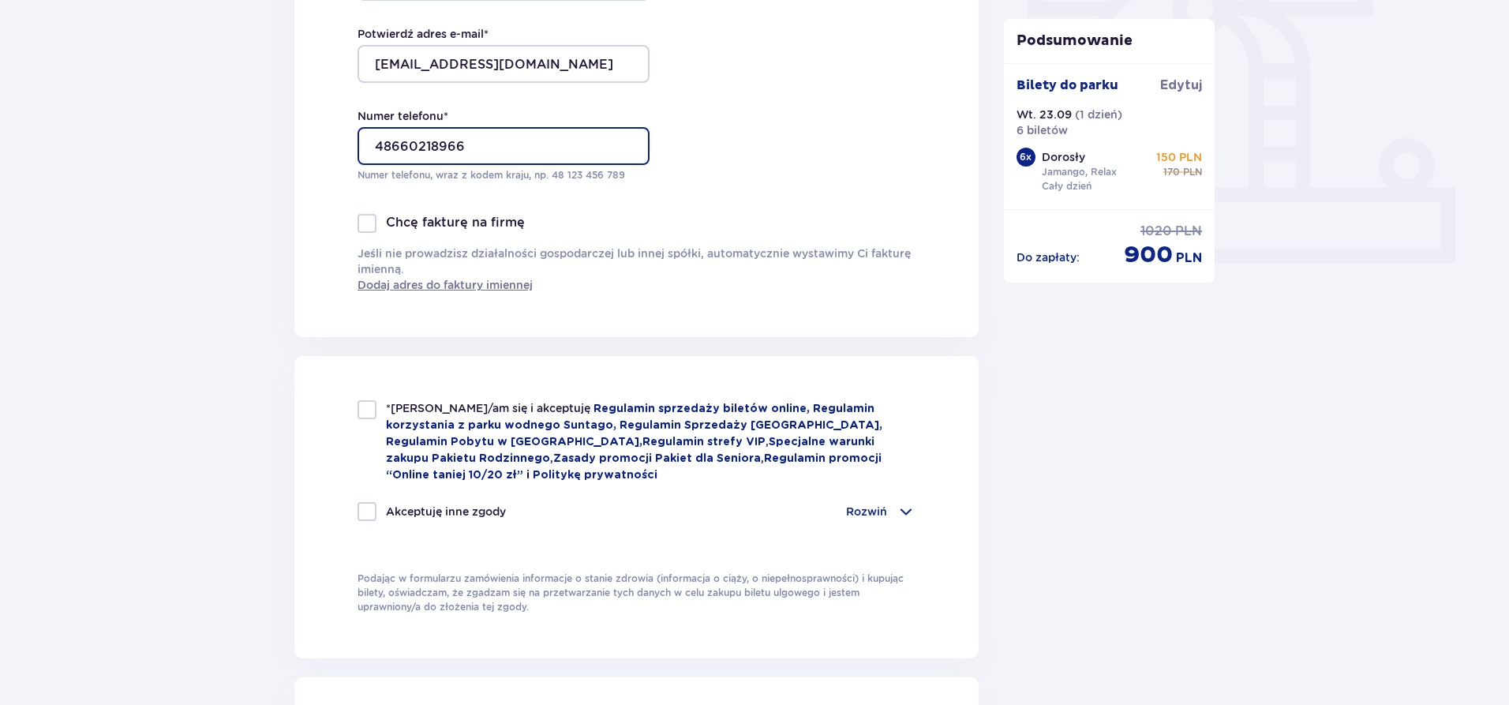
scroll to position [552, 0]
type input "48660218966"
click at [372, 402] on div at bounding box center [366, 408] width 19 height 19
checkbox input "true"
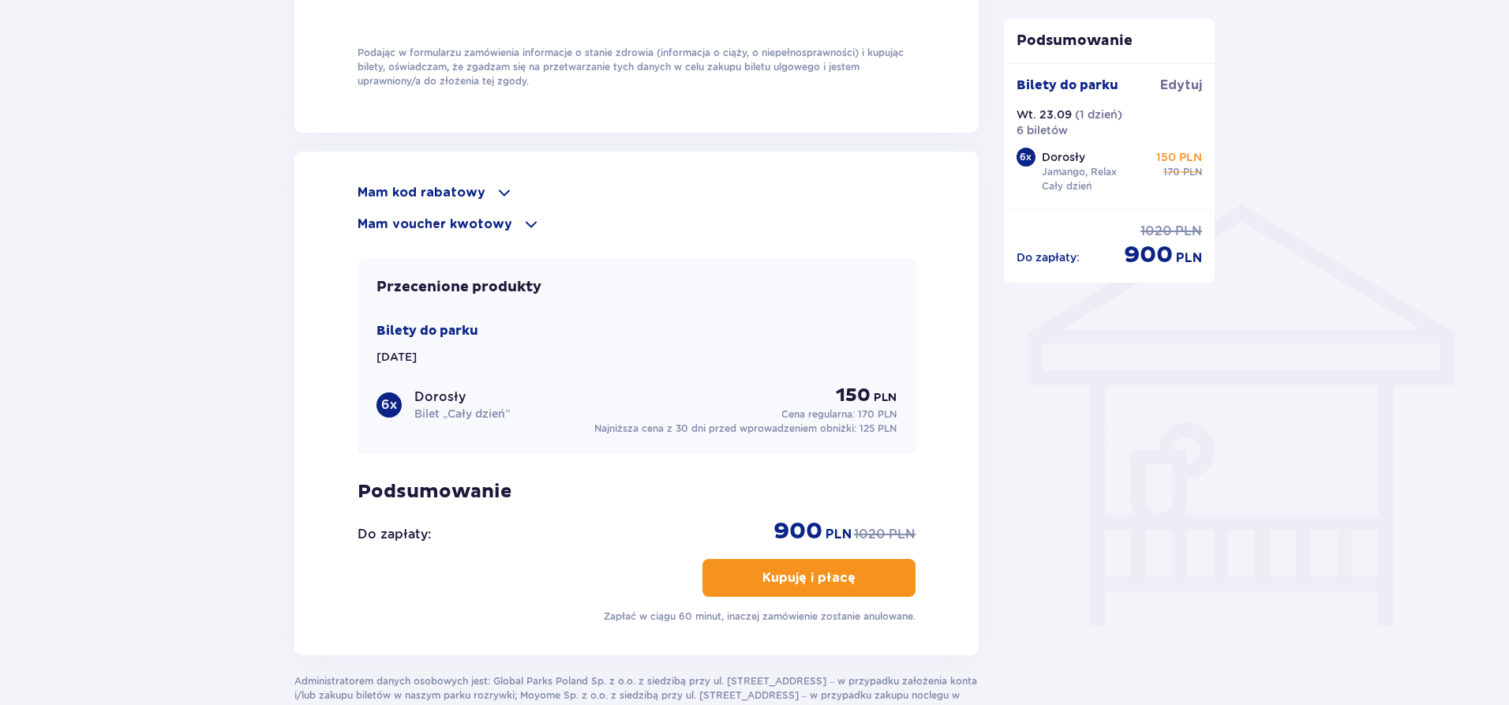
scroll to position [1105, 0]
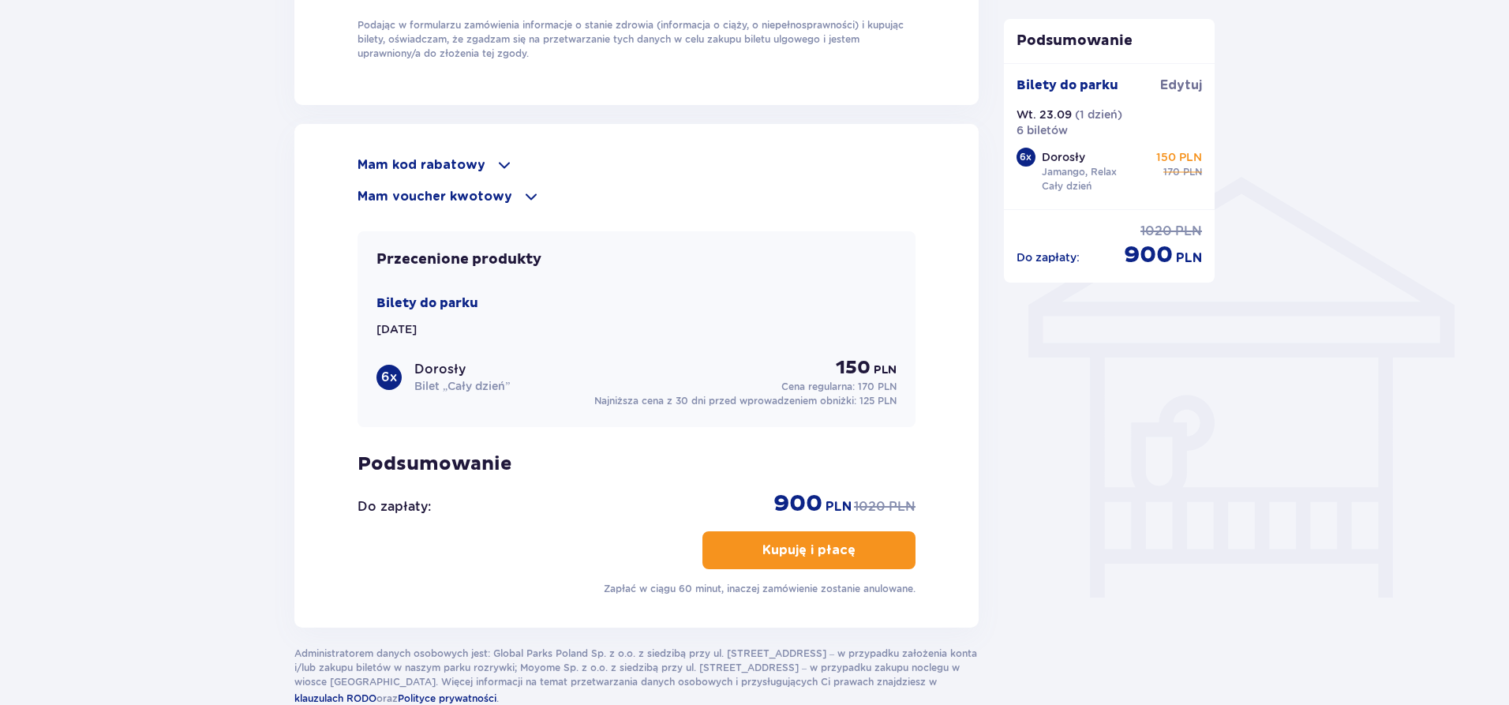
click at [773, 543] on p "Kupuję i płacę" at bounding box center [808, 549] width 93 height 17
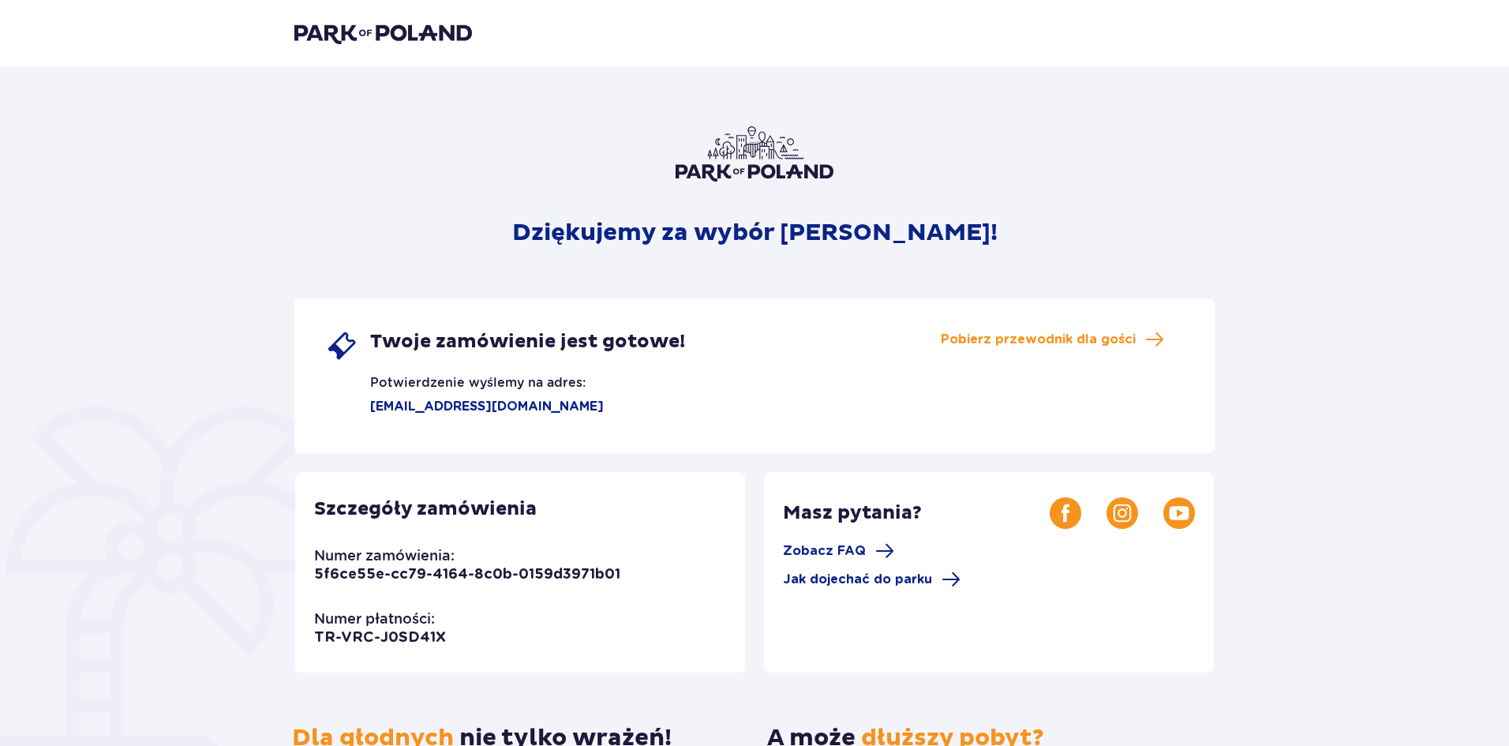
click at [353, 35] on img at bounding box center [383, 33] width 178 height 22
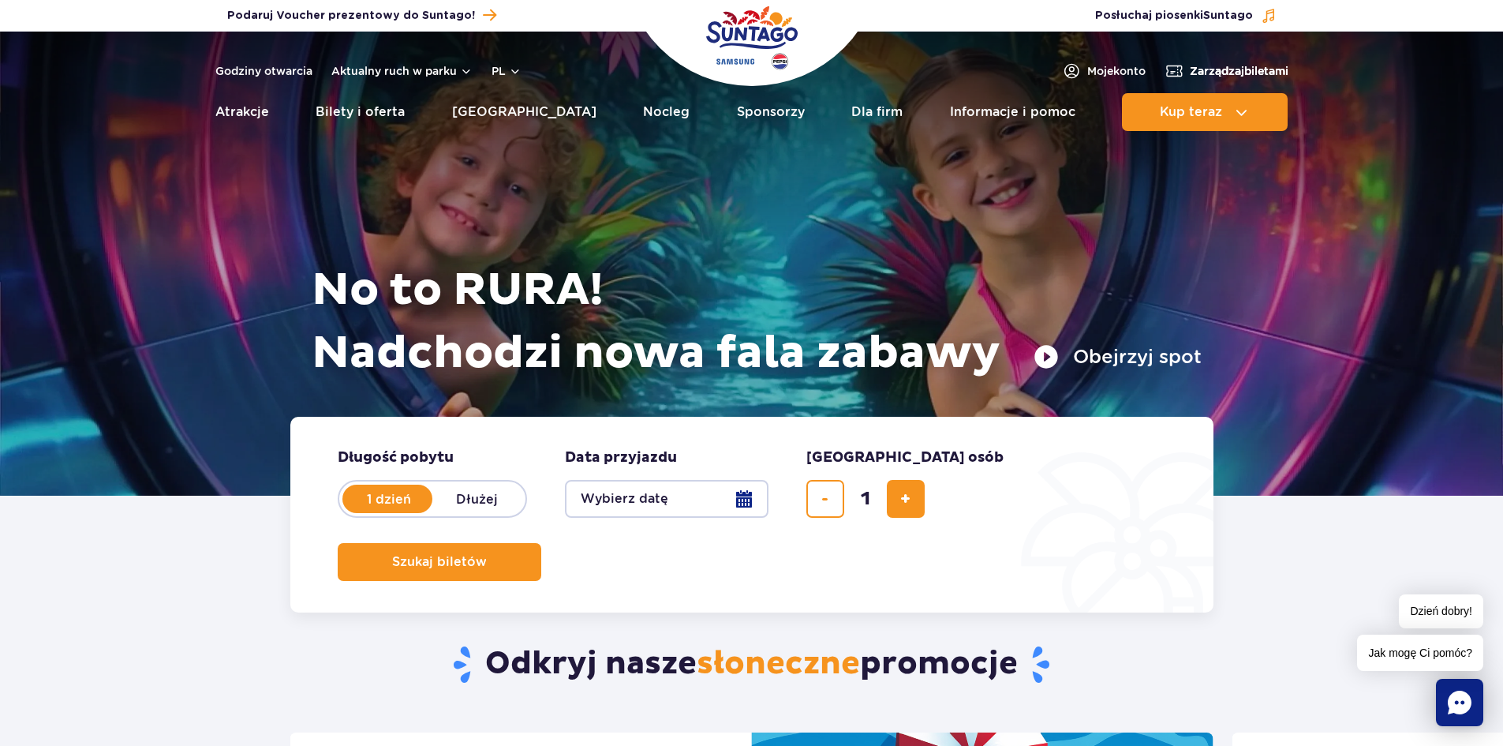
click at [1196, 70] on span "Zarządzaj biletami" at bounding box center [1239, 71] width 99 height 16
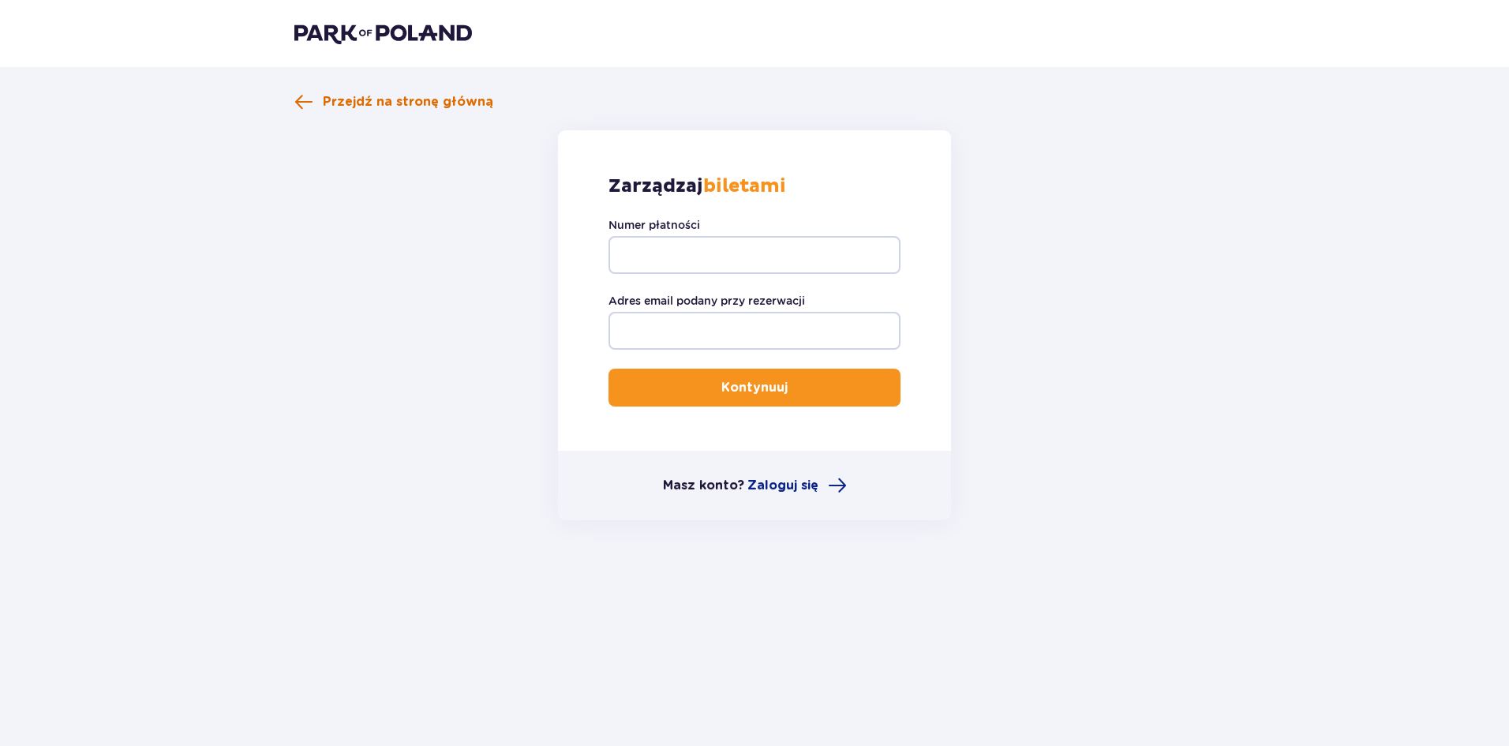
click at [421, 100] on span "Przejdź na stronę główną" at bounding box center [408, 101] width 170 height 17
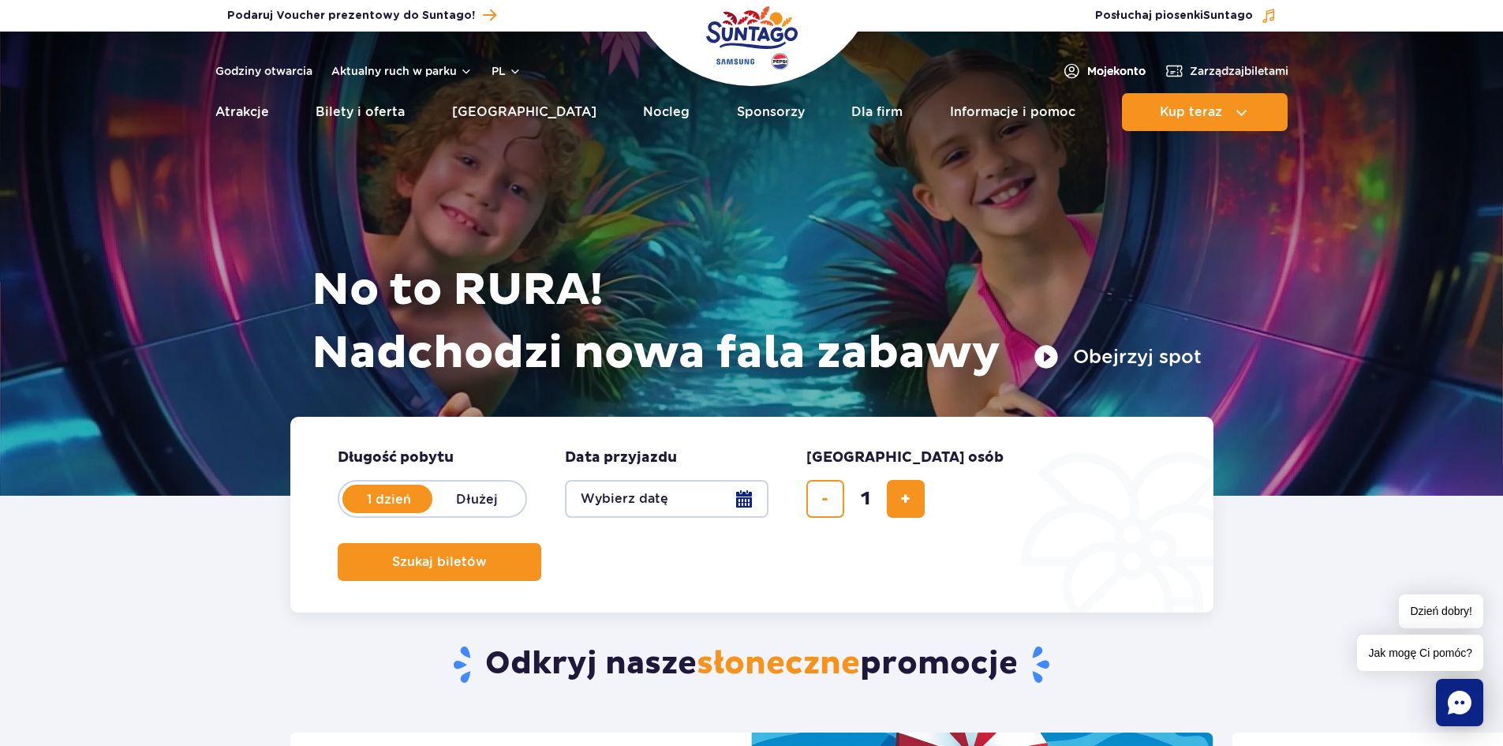
click at [1095, 69] on span "Moje konto" at bounding box center [1116, 71] width 58 height 16
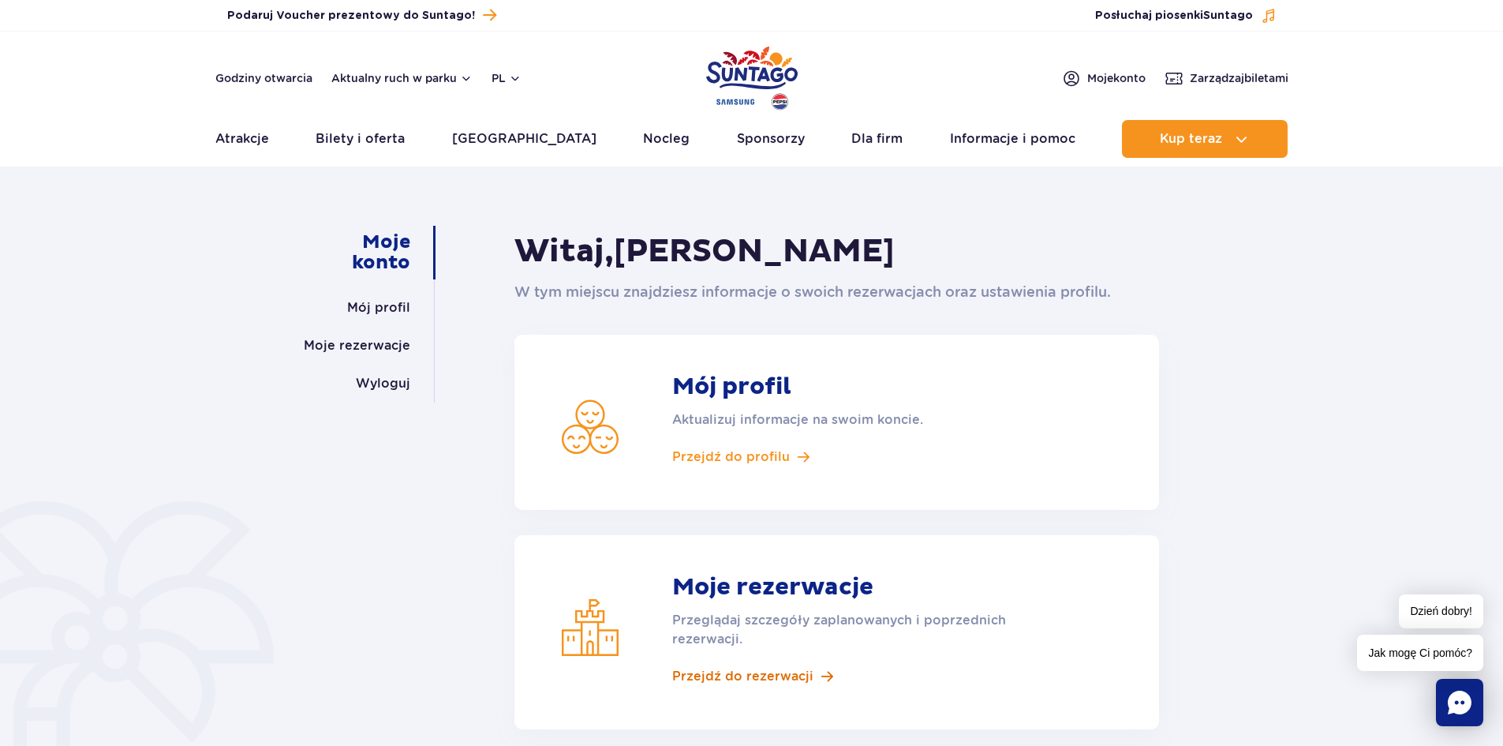
click at [745, 670] on span "Przejdź do rezerwacji" at bounding box center [742, 676] width 141 height 17
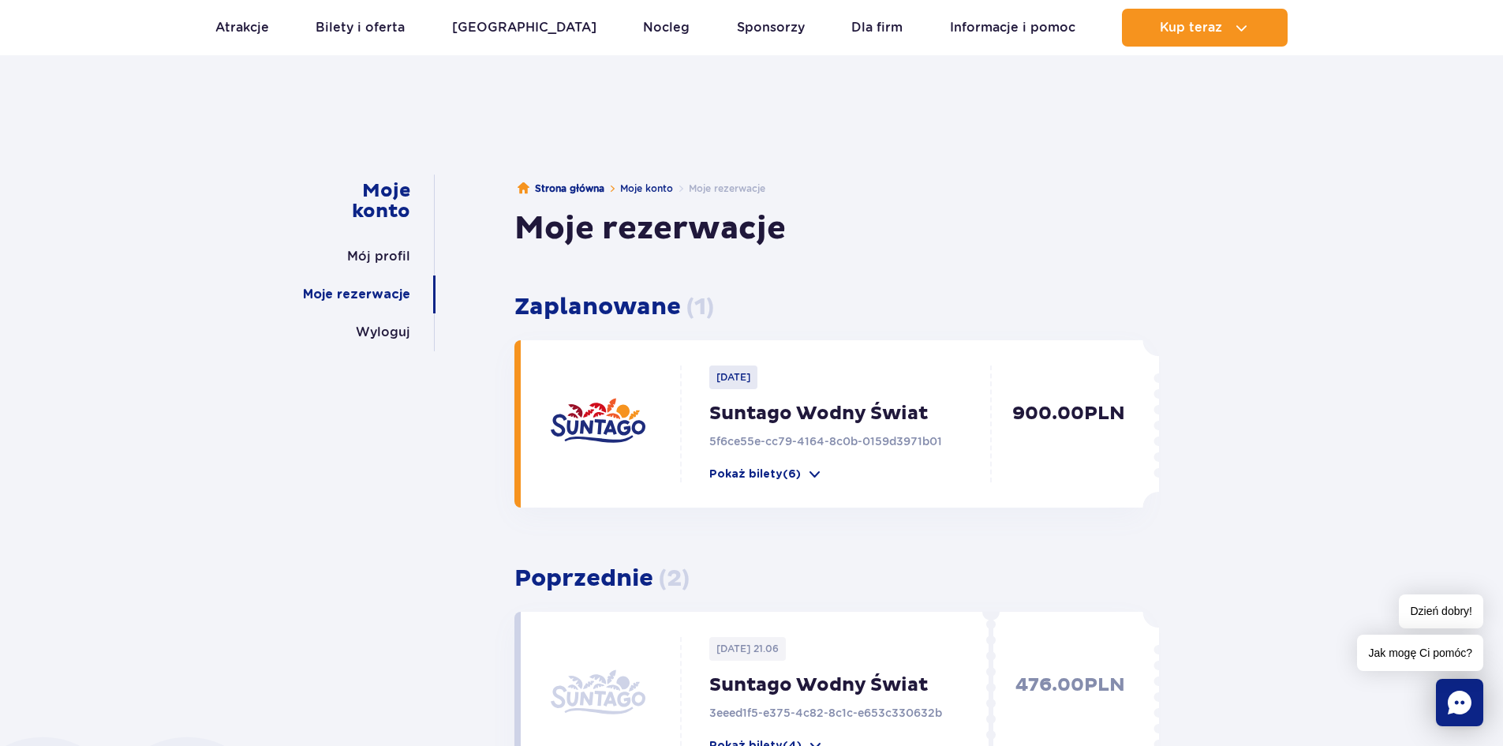
scroll to position [79, 0]
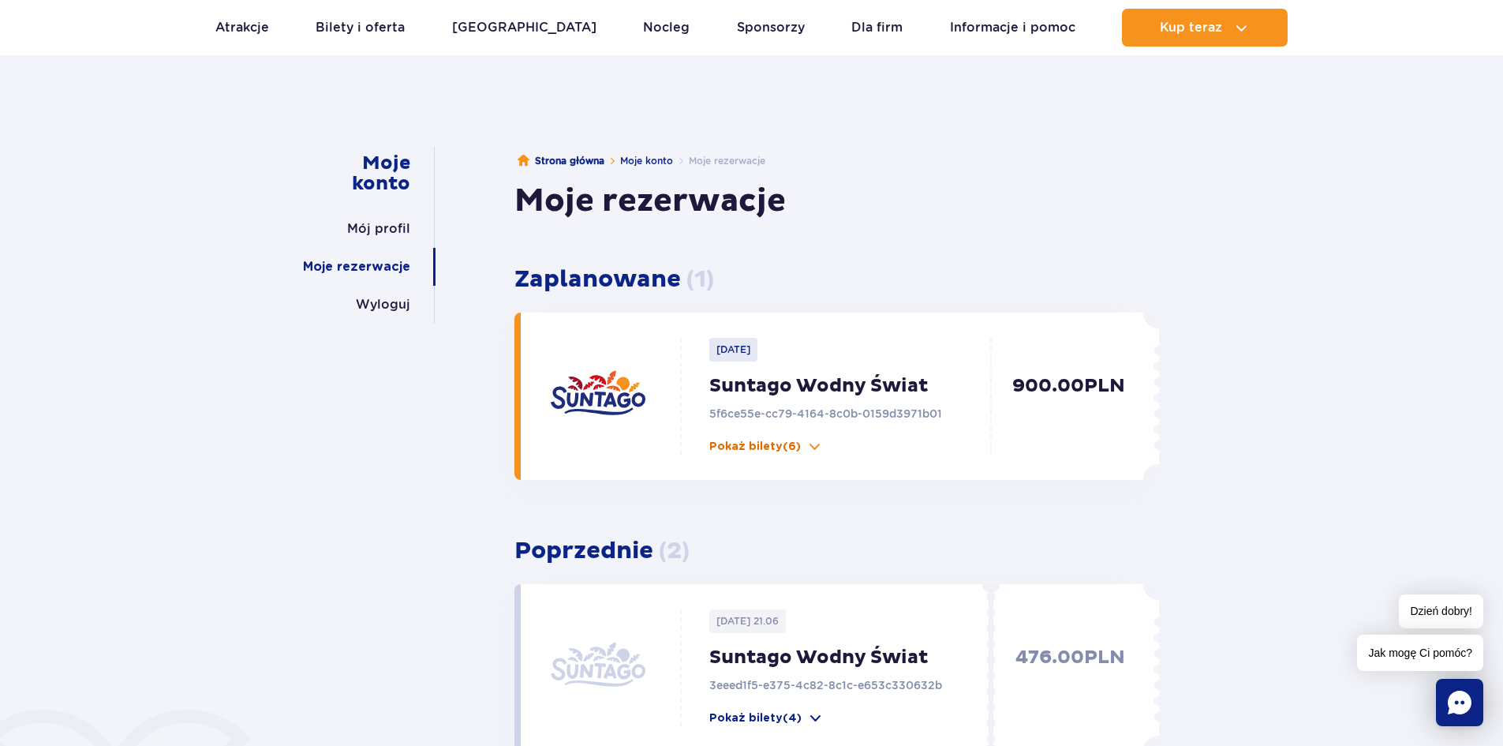
click at [769, 444] on p "Pokaż bilety (6)" at bounding box center [755, 447] width 92 height 16
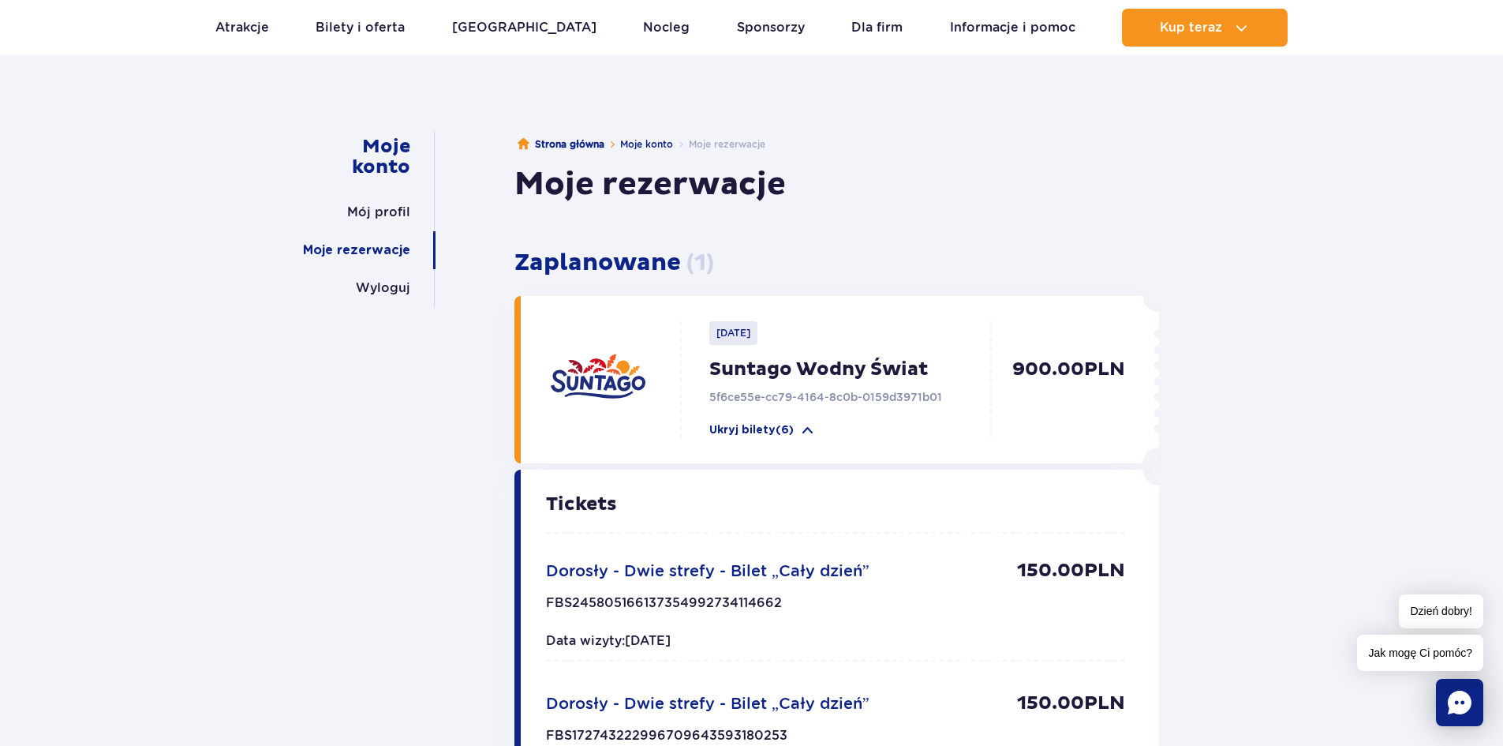
scroll to position [0, 0]
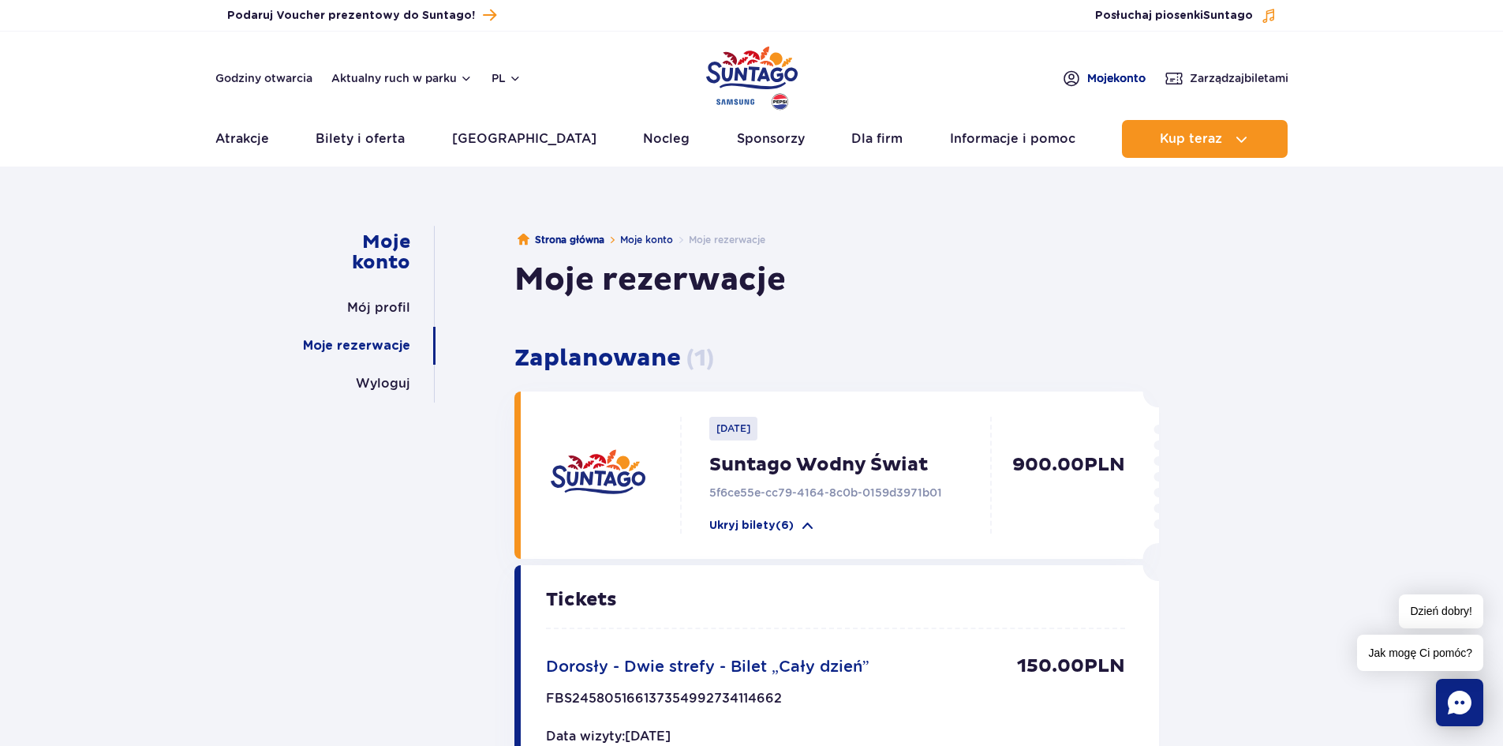
click at [1140, 80] on span "Moje konto" at bounding box center [1116, 78] width 58 height 16
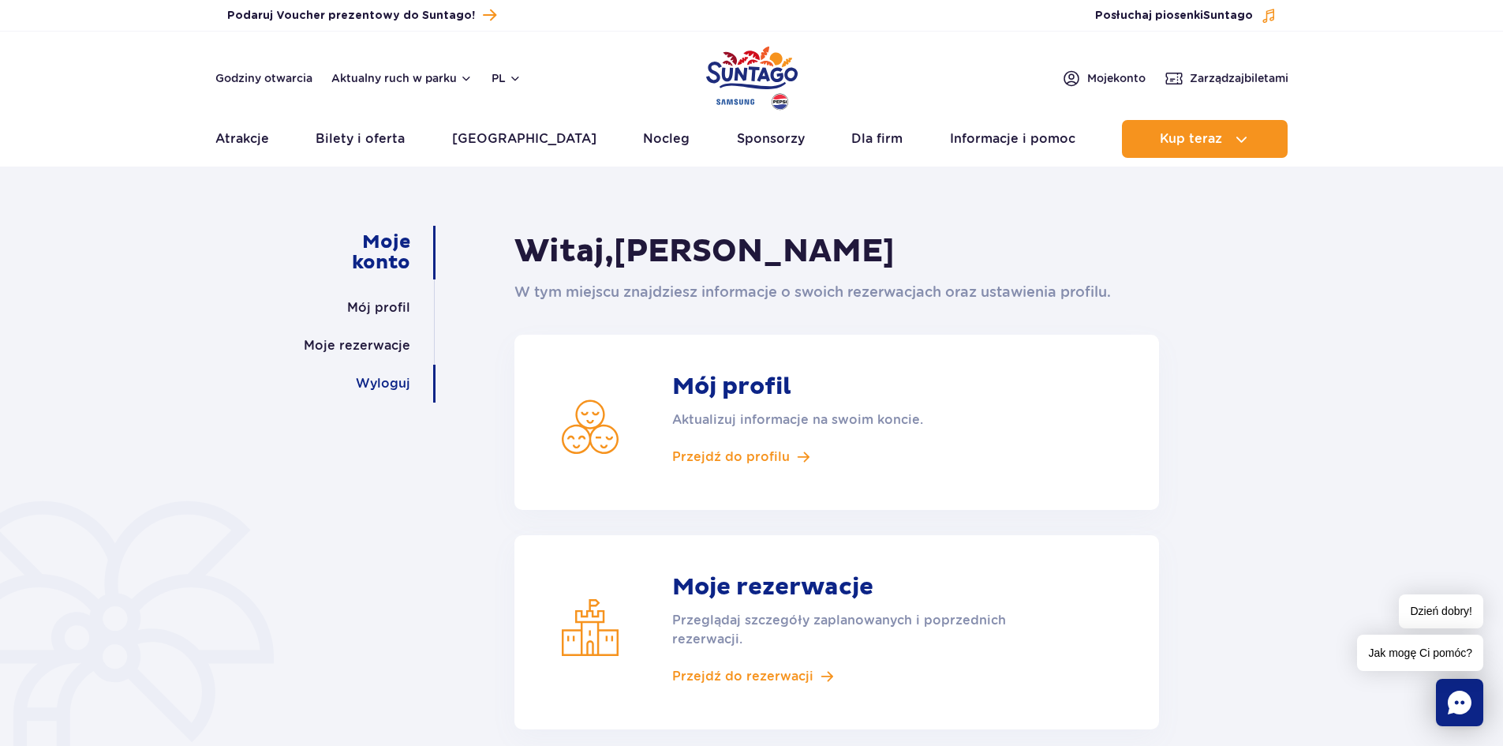
click at [410, 385] on link "Wyloguj" at bounding box center [383, 384] width 54 height 38
